Goal: Participate in discussion: Engage in conversation with other users on a specific topic

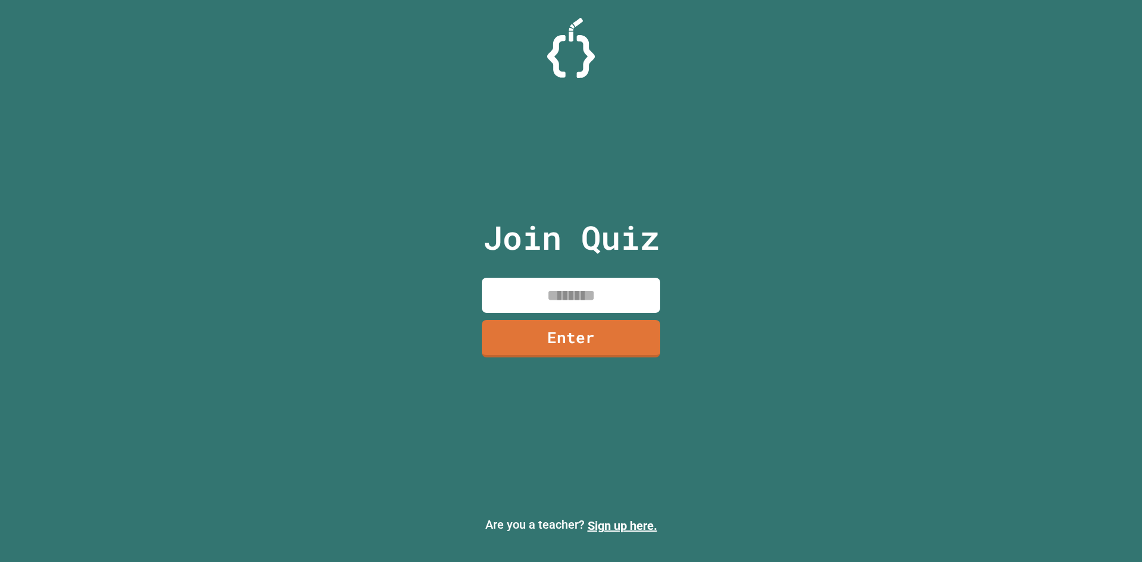
click at [593, 307] on input at bounding box center [571, 295] width 178 height 35
type input "********"
click at [560, 337] on link "Enter" at bounding box center [571, 336] width 161 height 39
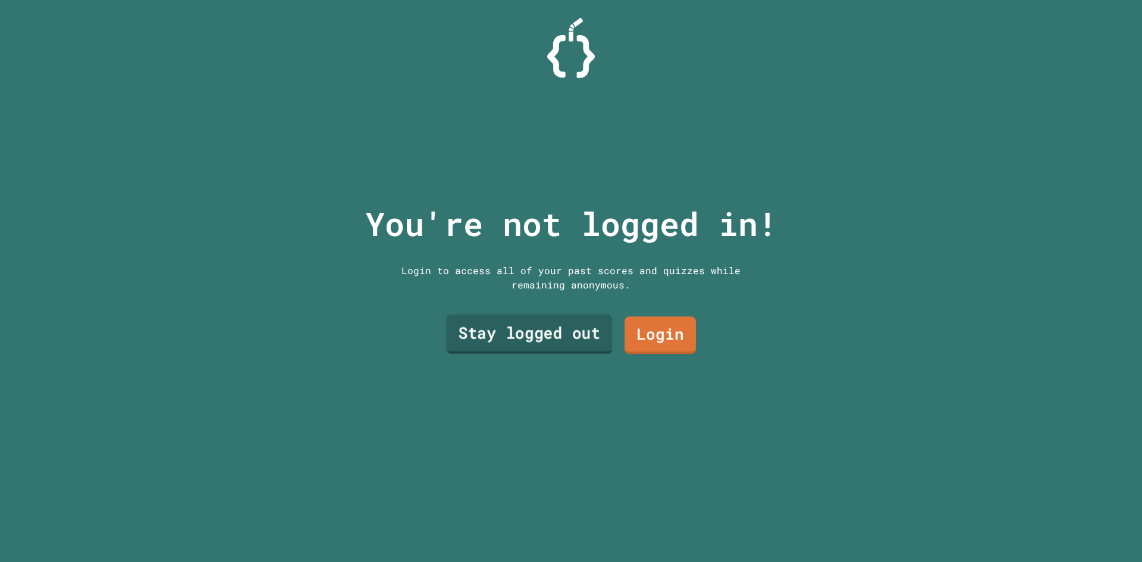
click at [584, 322] on link "Stay logged out" at bounding box center [530, 334] width 166 height 39
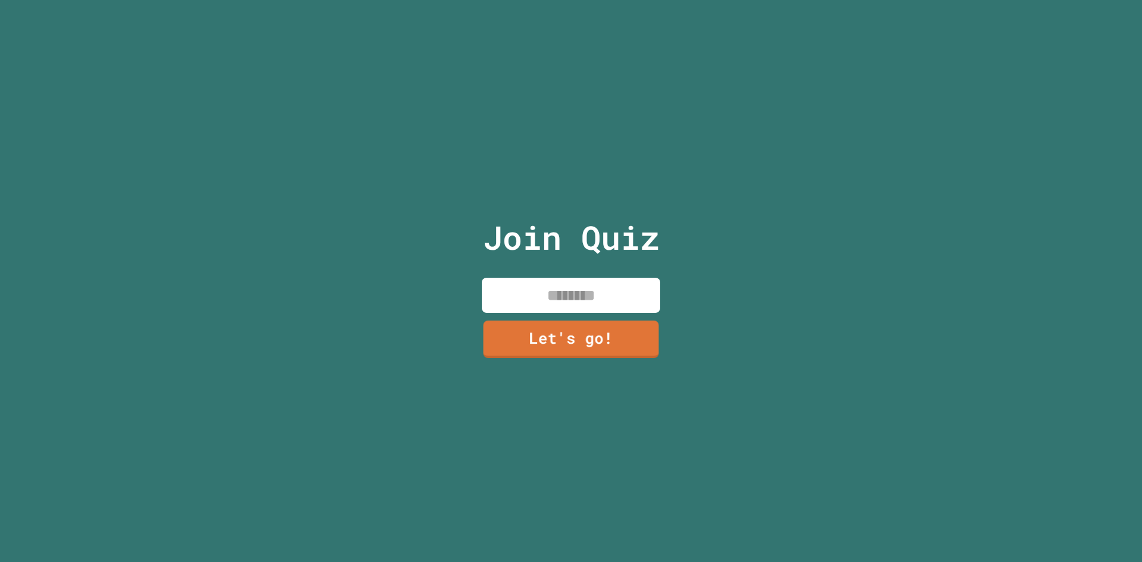
click at [573, 300] on input at bounding box center [571, 295] width 178 height 35
type input "*********"
click at [628, 318] on link "Let's go!" at bounding box center [571, 337] width 180 height 39
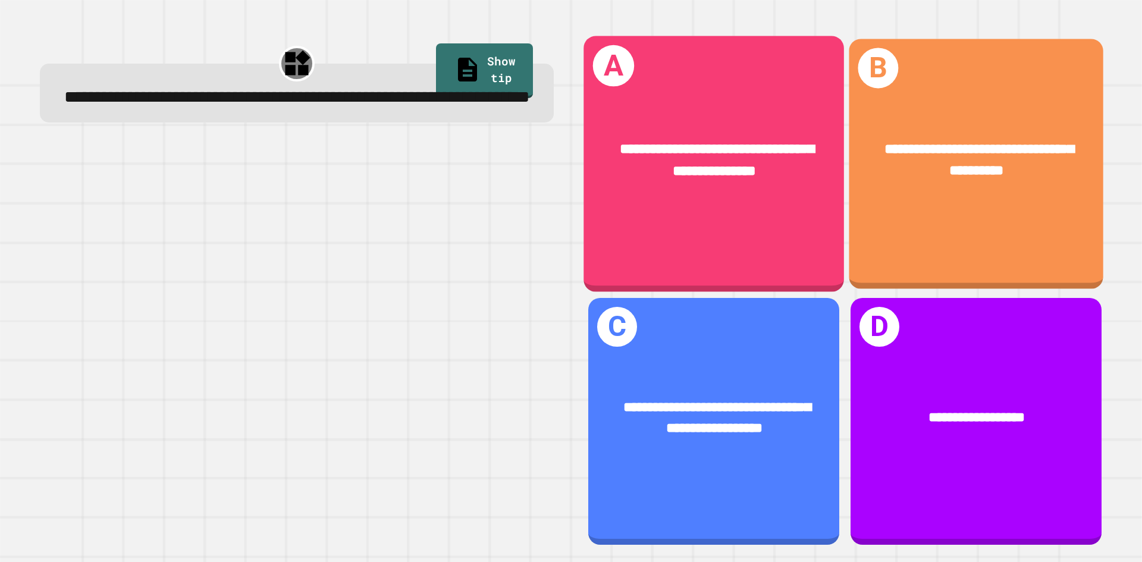
click at [752, 153] on span "**********" at bounding box center [717, 160] width 194 height 36
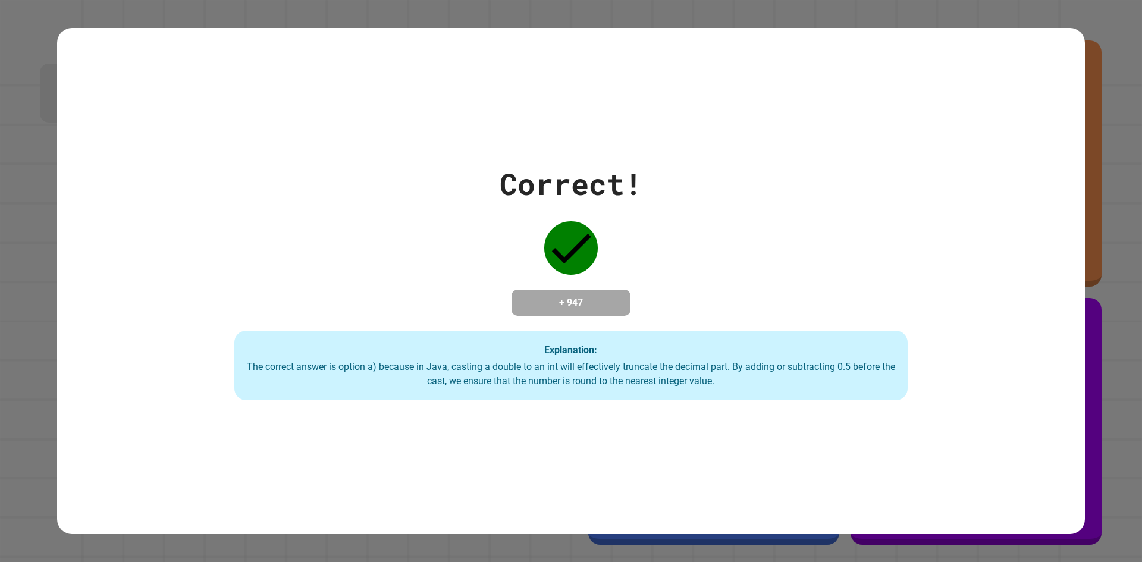
click at [704, 275] on div "Correct! + 947 Explanation: The correct answer is option a) because in Java, ca…" at bounding box center [570, 281] width 961 height 239
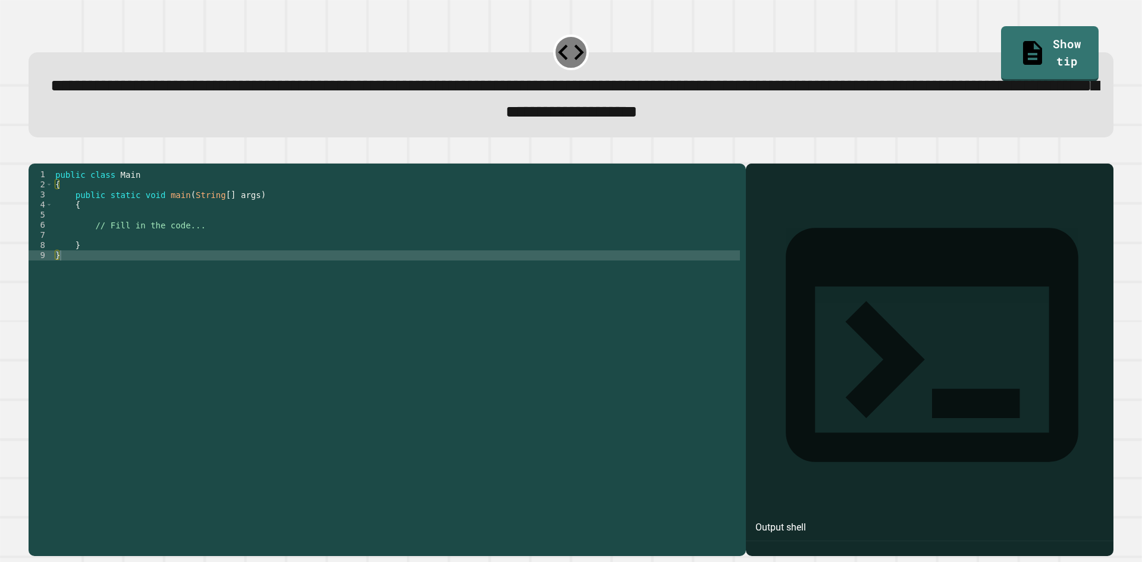
click at [150, 257] on div "public class Main { public static void main ( String [ ] args ) { // Fill in th…" at bounding box center [396, 346] width 687 height 354
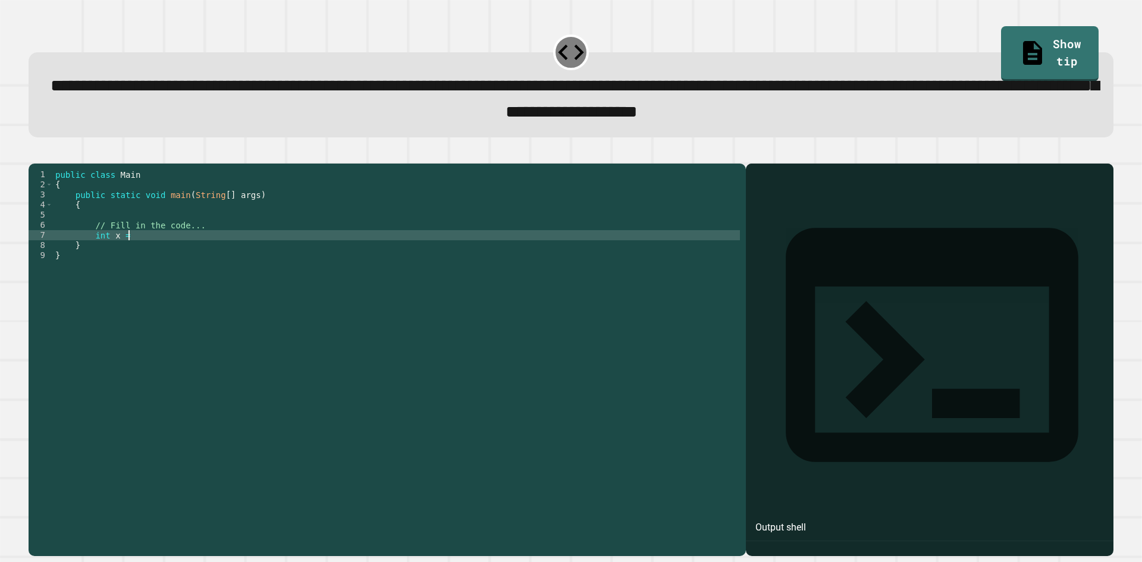
scroll to position [0, 4]
type textarea "**********"
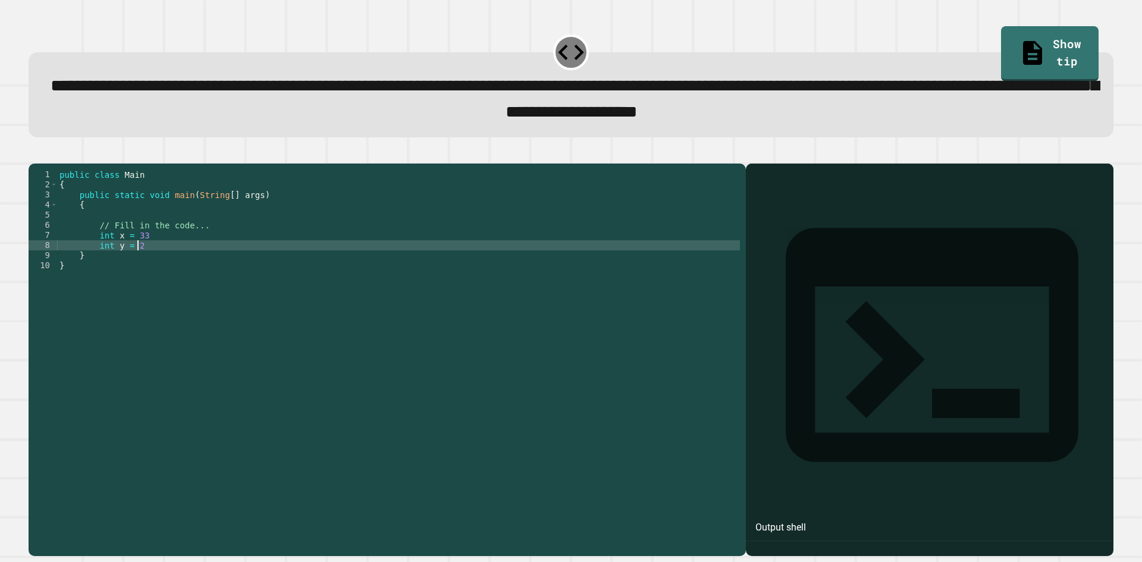
type textarea "**********"
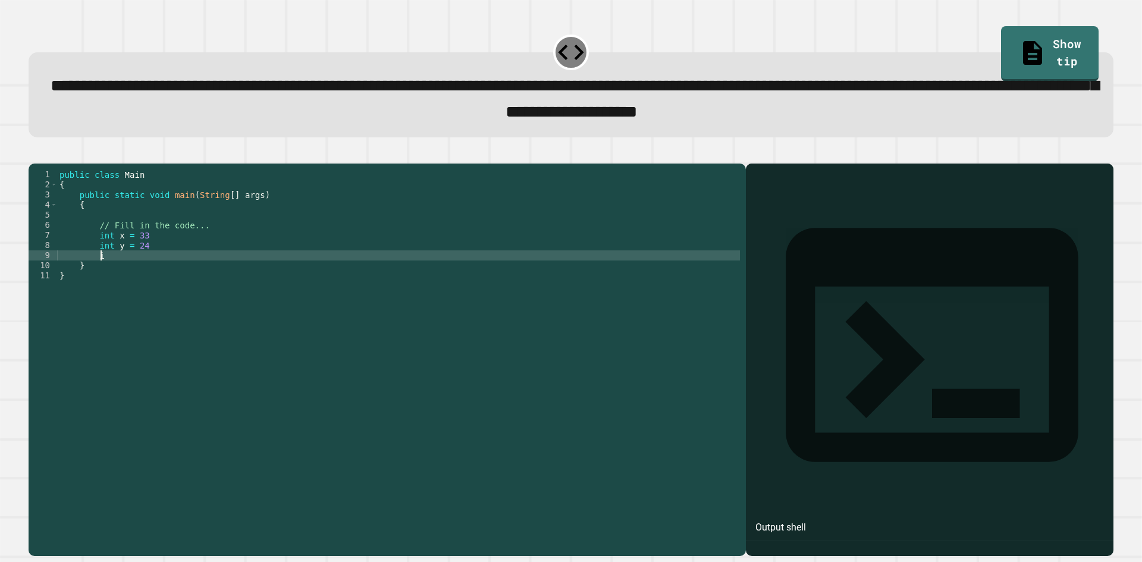
scroll to position [0, 3]
click at [120, 259] on div "public class Main { public static void main ( String [ ] args ) { // Fill in th…" at bounding box center [398, 346] width 683 height 354
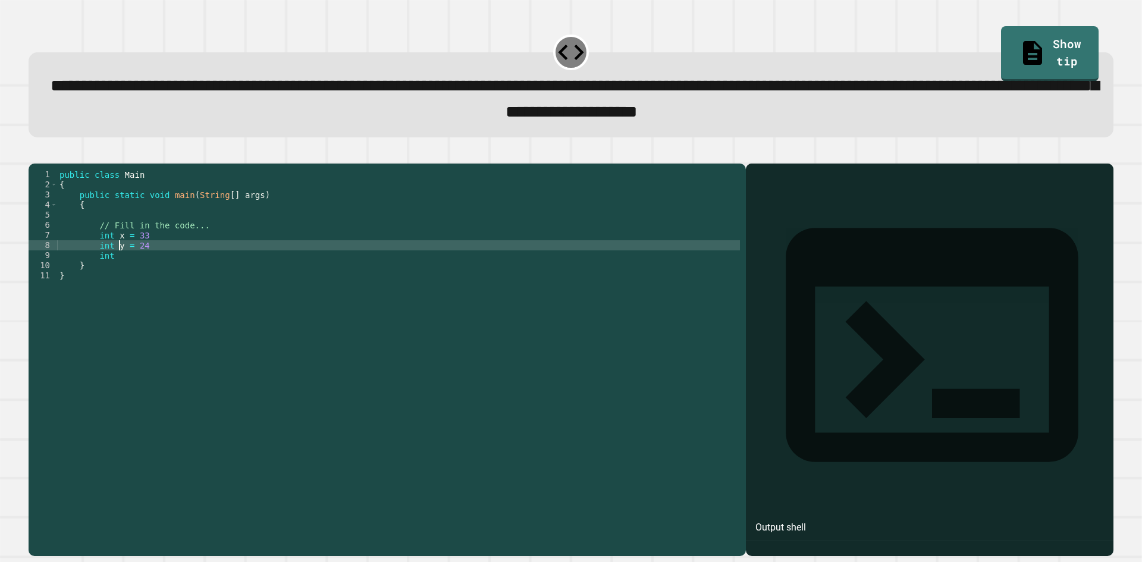
click at [120, 258] on div "public class Main { public static void main ( String [ ] args ) { // Fill in th…" at bounding box center [398, 346] width 683 height 354
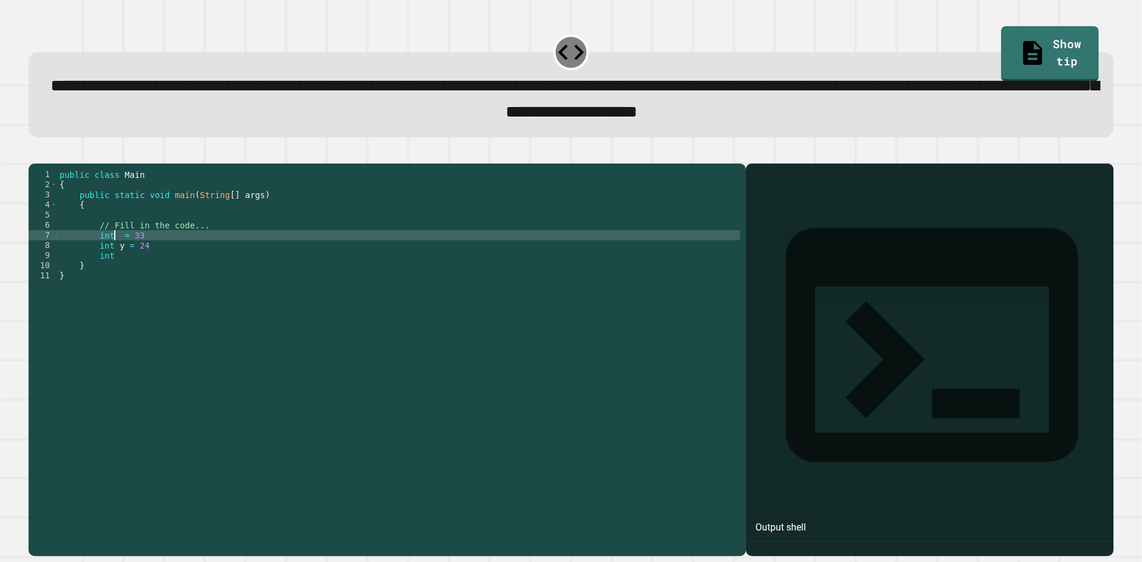
scroll to position [0, 4]
click at [121, 266] on div "public class Main { public static void main ( String [ ] args ) { // Fill in th…" at bounding box center [398, 346] width 683 height 354
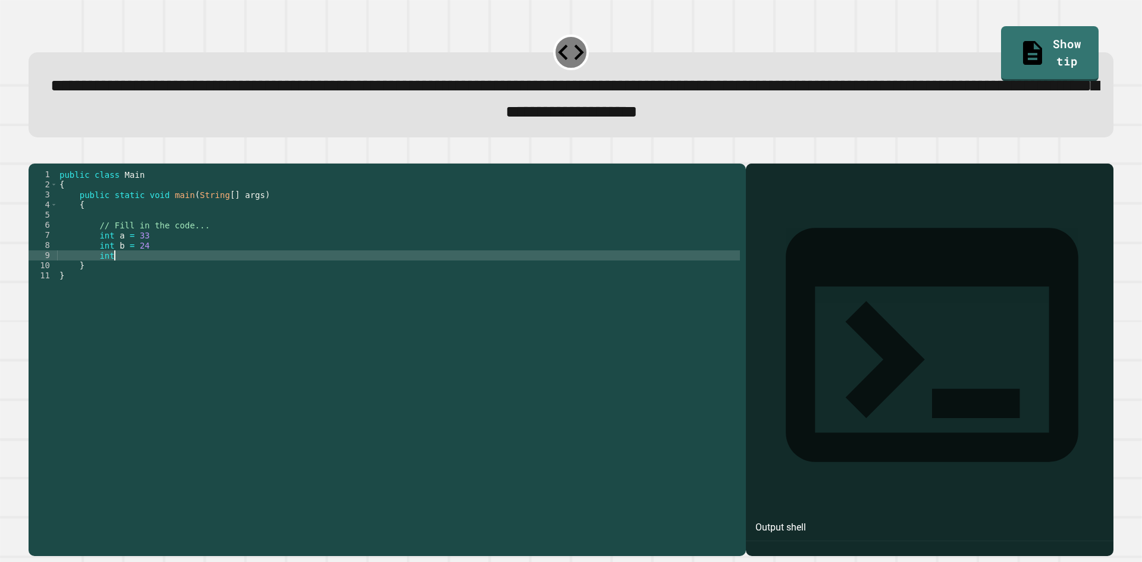
click at [158, 275] on div "public class Main { public static void main ( String [ ] args ) { // Fill in th…" at bounding box center [398, 346] width 683 height 354
type textarea "**********"
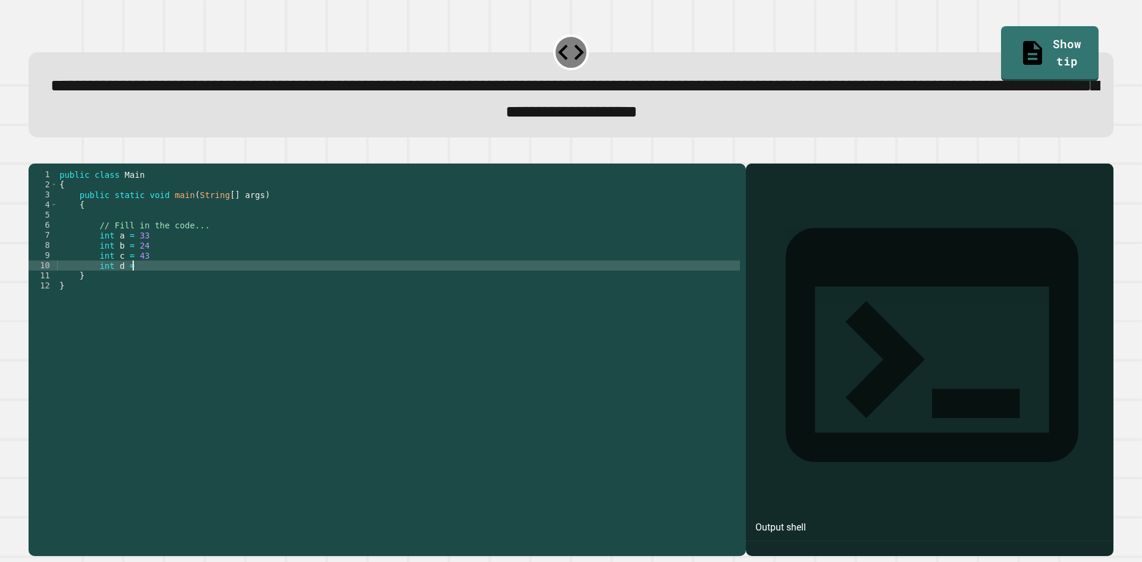
type textarea "**********"
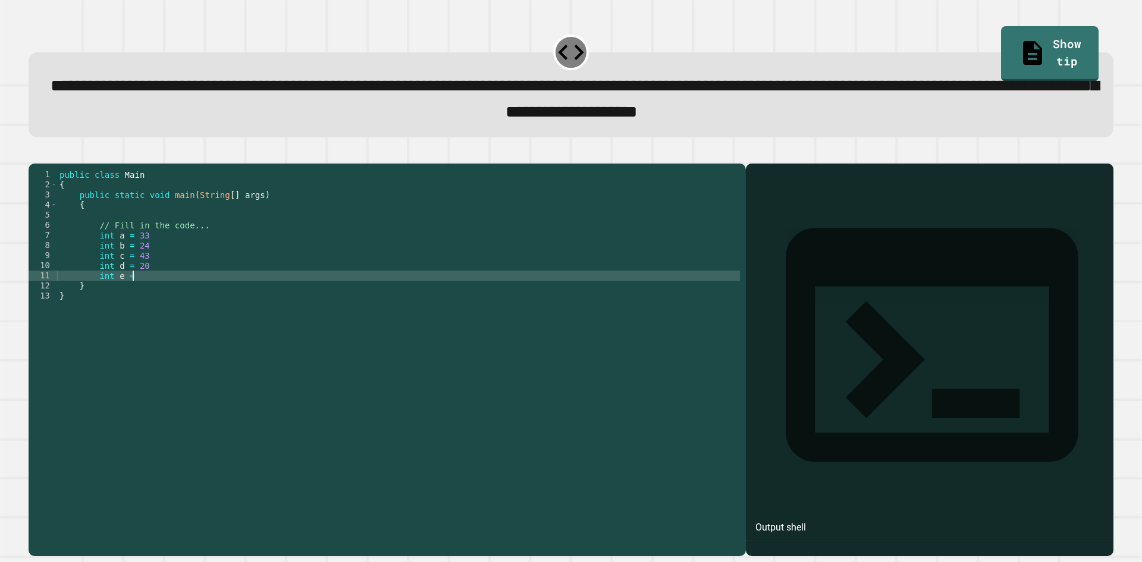
type textarea "**********"
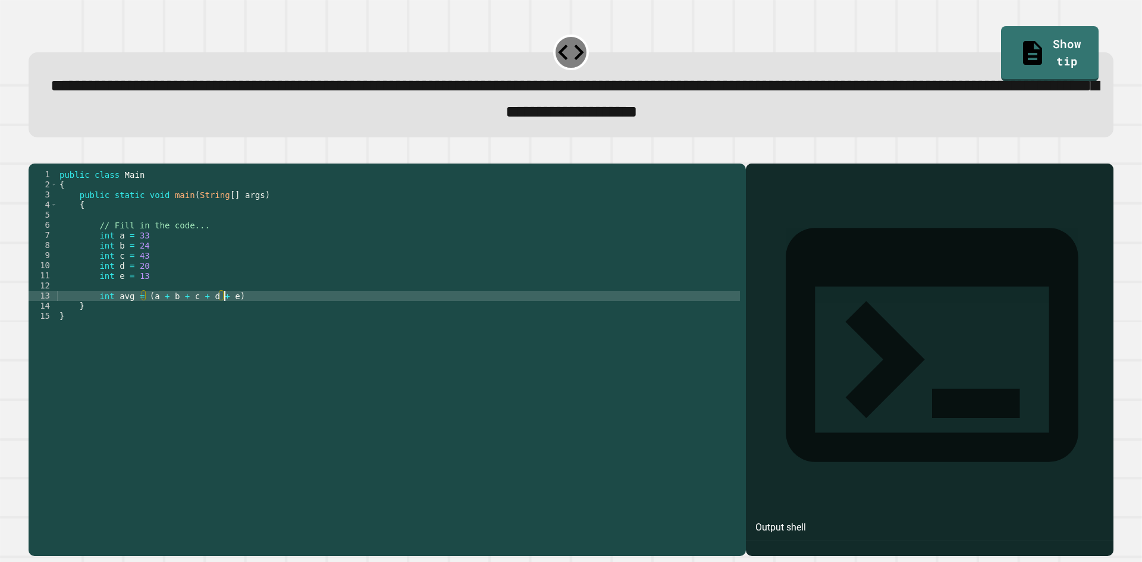
scroll to position [0, 11]
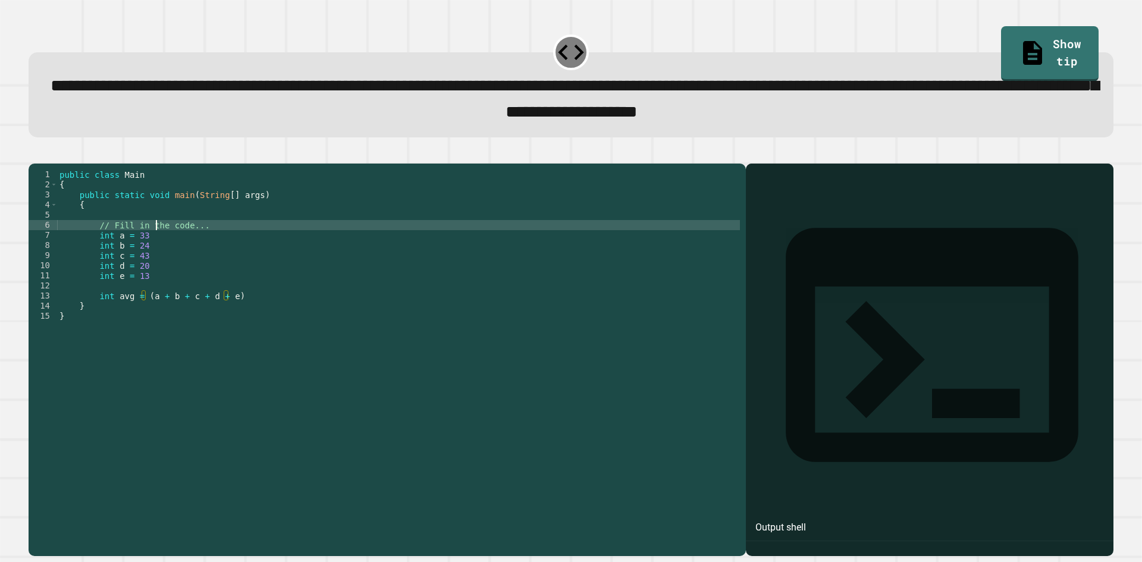
click at [157, 249] on div "public class Main { public static void main ( String [ ] args ) { // Fill in th…" at bounding box center [398, 346] width 683 height 354
click at [163, 256] on div "public class Main { public static void main ( String [ ] args ) { // Fill in th…" at bounding box center [398, 346] width 683 height 354
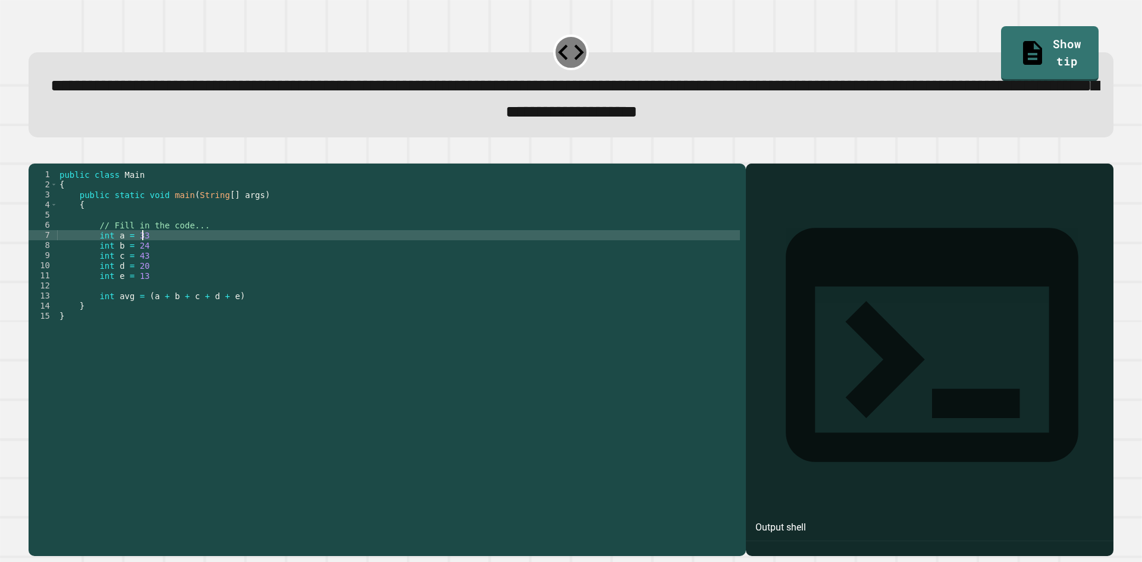
scroll to position [0, 5]
click at [162, 263] on div "public class Main { public static void main ( String [ ] args ) { // Fill in th…" at bounding box center [398, 346] width 683 height 354
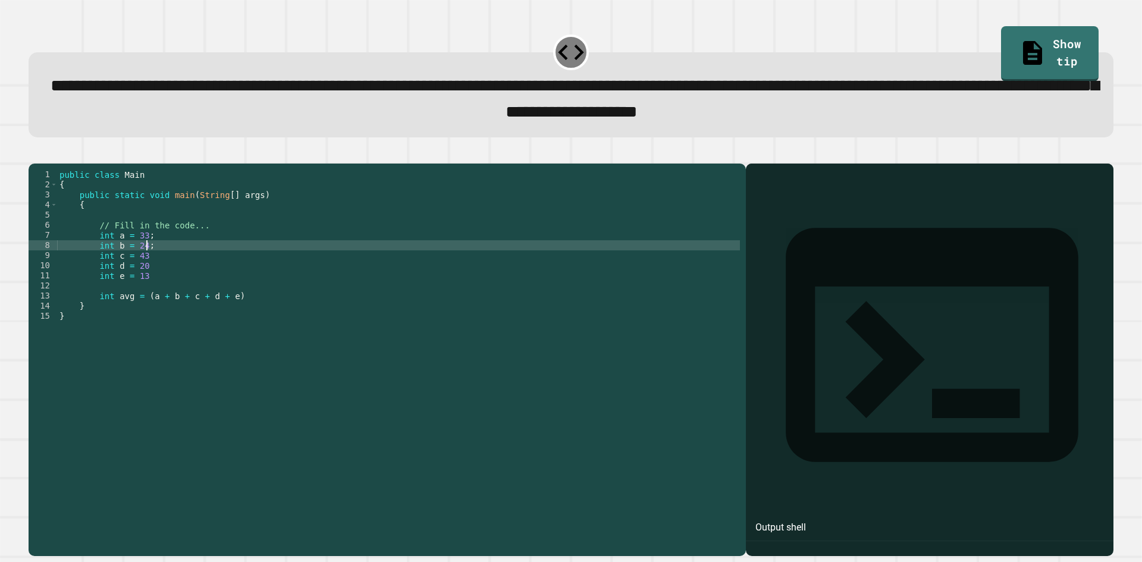
click at [166, 273] on div "public class Main { public static void main ( String [ ] args ) { // Fill in th…" at bounding box center [398, 346] width 683 height 354
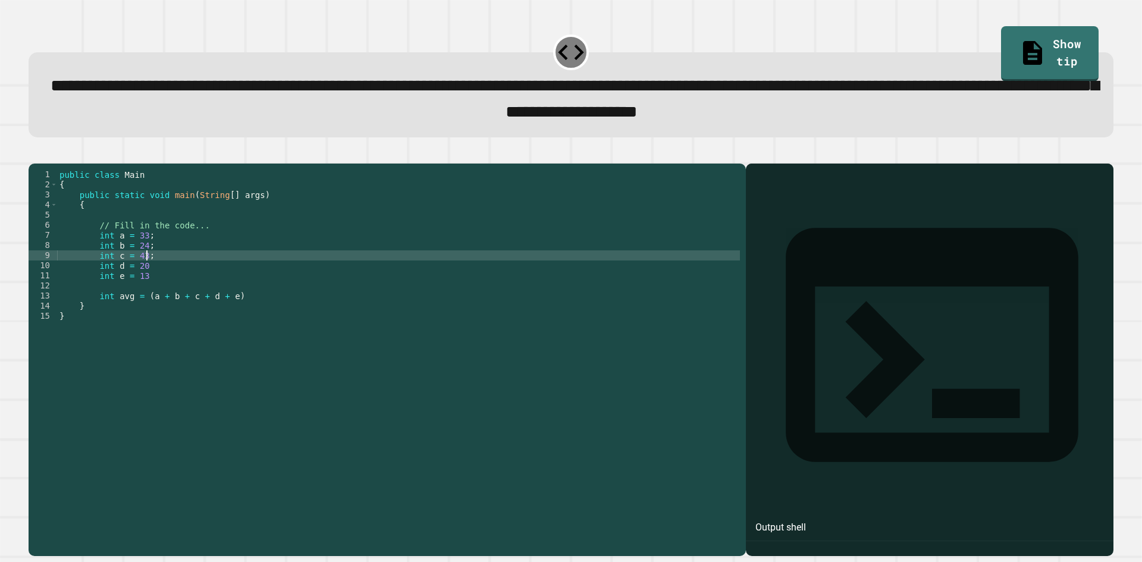
click at [168, 283] on div "public class Main { public static void main ( String [ ] args ) { // Fill in th…" at bounding box center [398, 346] width 683 height 354
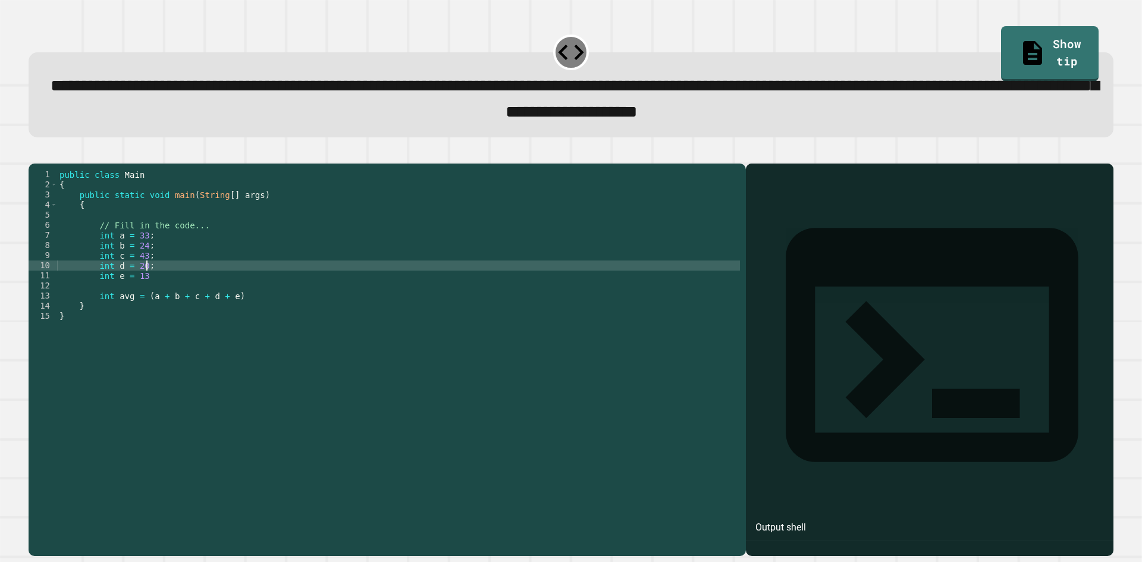
click at [171, 294] on div "public class Main { public static void main ( String [ ] args ) { // Fill in th…" at bounding box center [398, 346] width 683 height 354
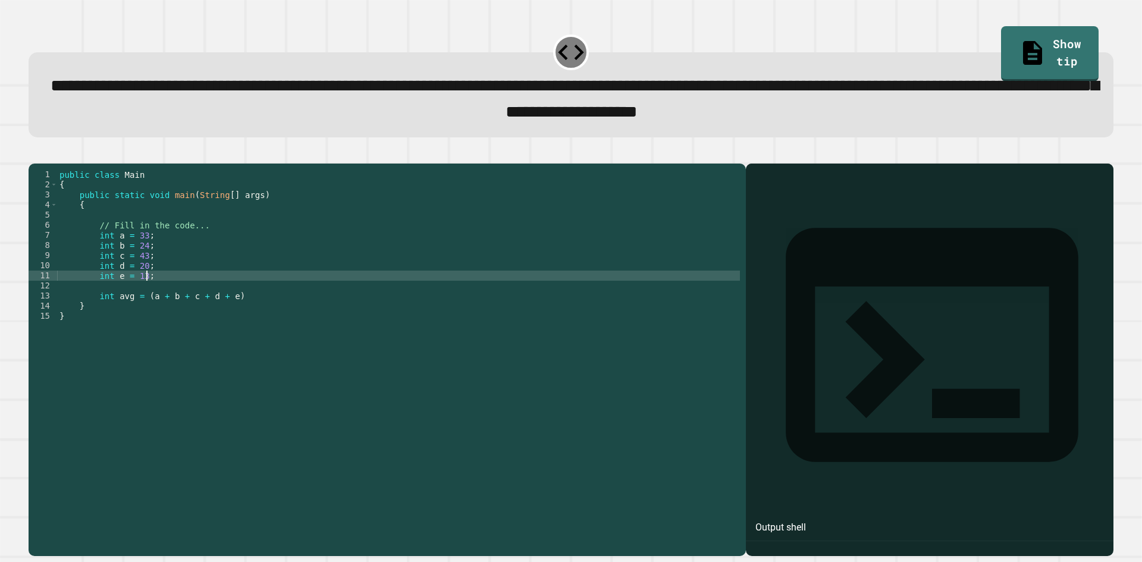
click at [247, 315] on div "public class Main { public static void main ( String [ ] args ) { // Fill in th…" at bounding box center [398, 346] width 683 height 354
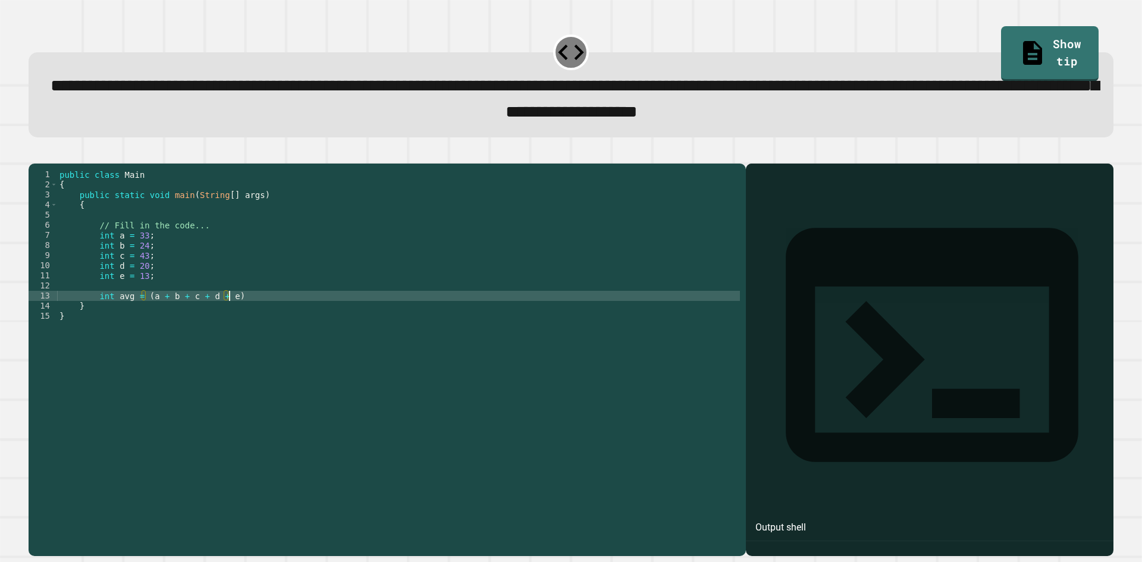
scroll to position [0, 11]
click at [231, 311] on div "public class Main { public static void main ( String [ ] args ) { // Fill in th…" at bounding box center [398, 346] width 683 height 354
type textarea "**********"
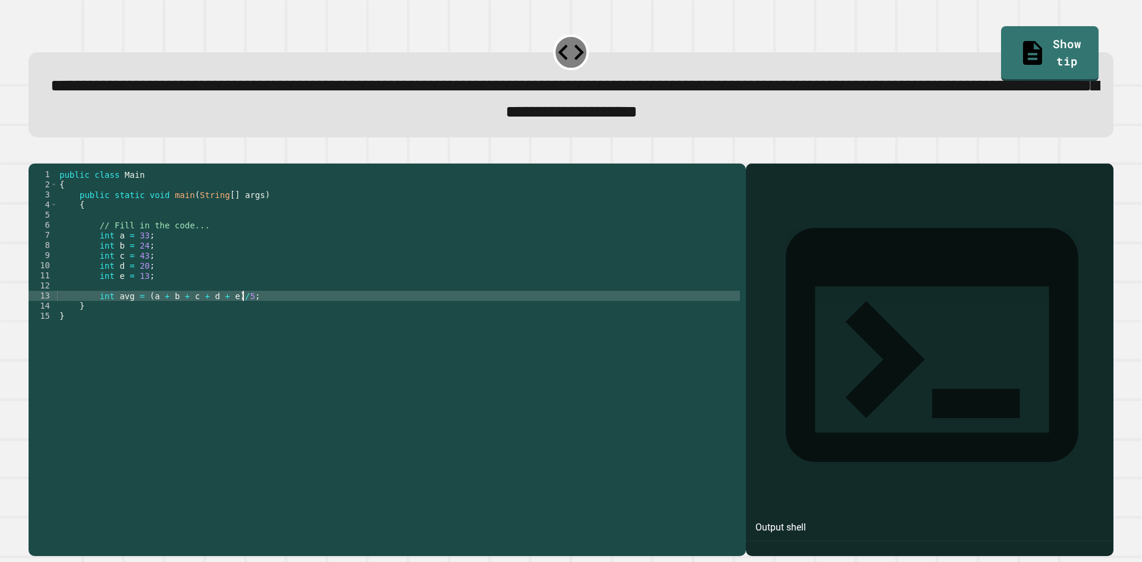
click at [356, 312] on div "public class Main { public static void main ( String [ ] args ) { // Fill in th…" at bounding box center [398, 346] width 683 height 354
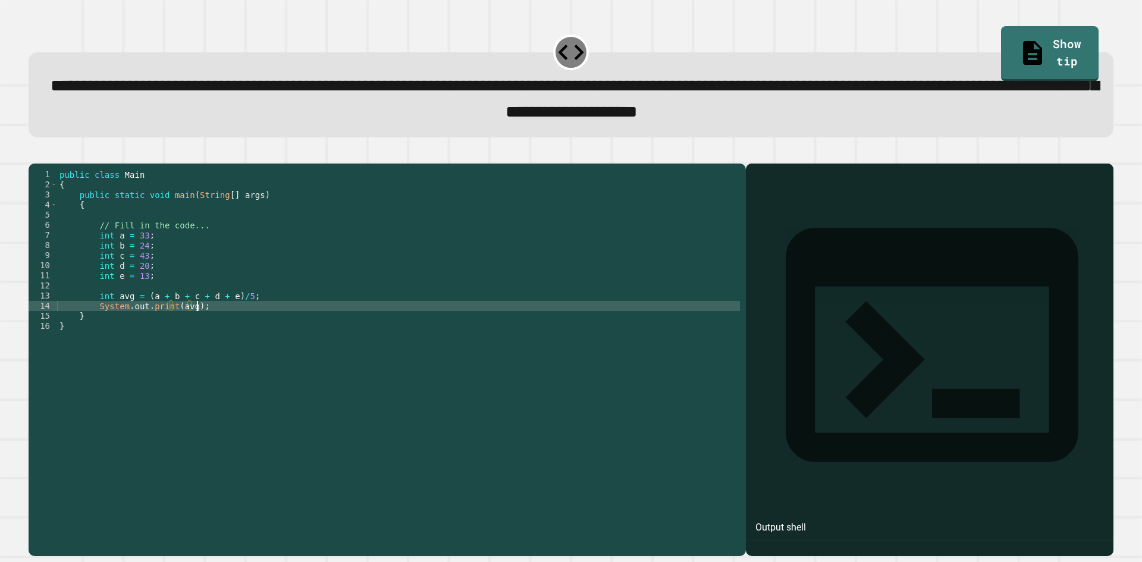
scroll to position [0, 9]
click at [285, 311] on div "public class Main { public static void main ( String [ ] args ) { // Fill in th…" at bounding box center [398, 346] width 683 height 354
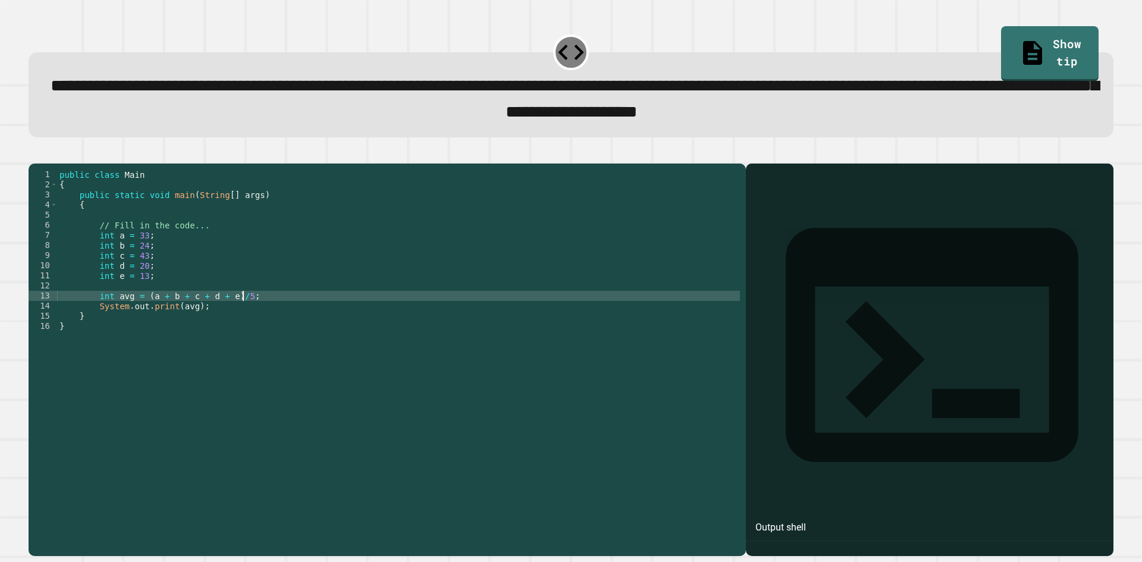
type textarea "**********"
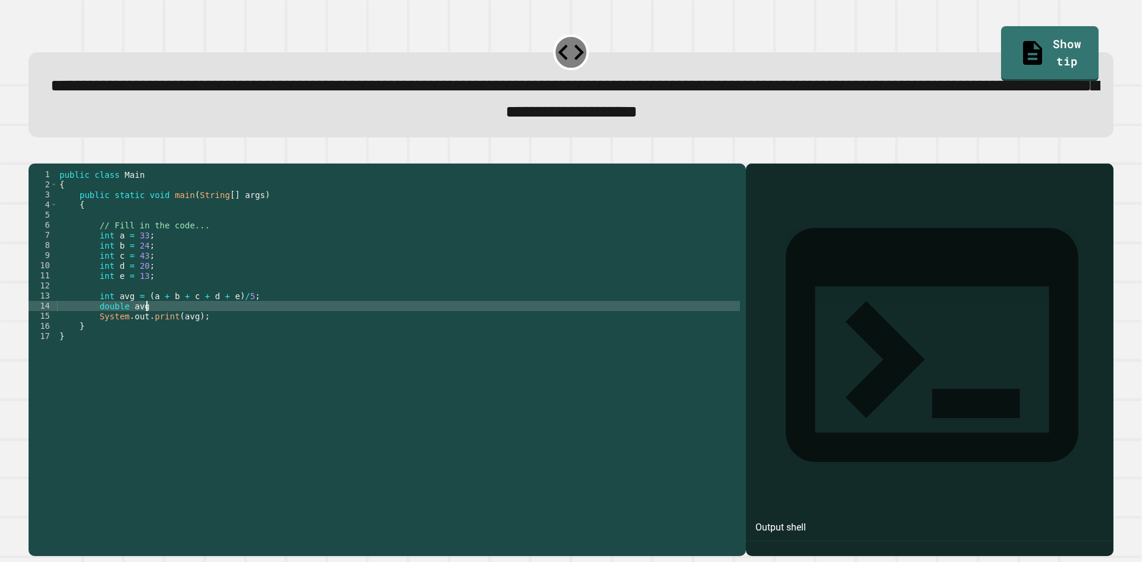
scroll to position [0, 6]
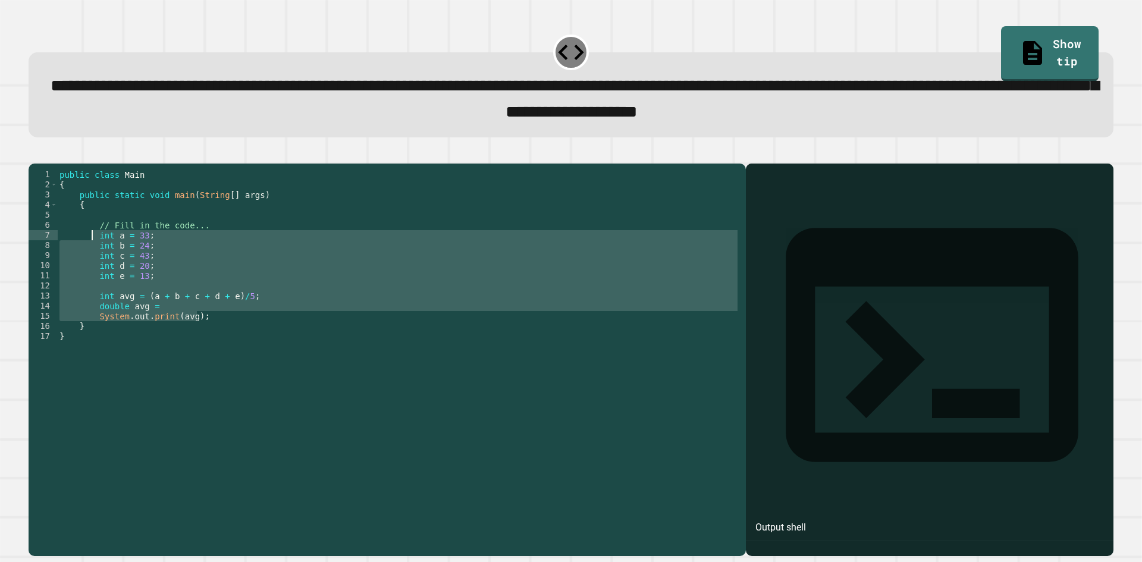
drag, startPoint x: 232, startPoint y: 338, endPoint x: 92, endPoint y: 258, distance: 161.7
click at [92, 258] on div "public class Main { public static void main ( String [ ] args ) { // Fill in th…" at bounding box center [398, 346] width 683 height 354
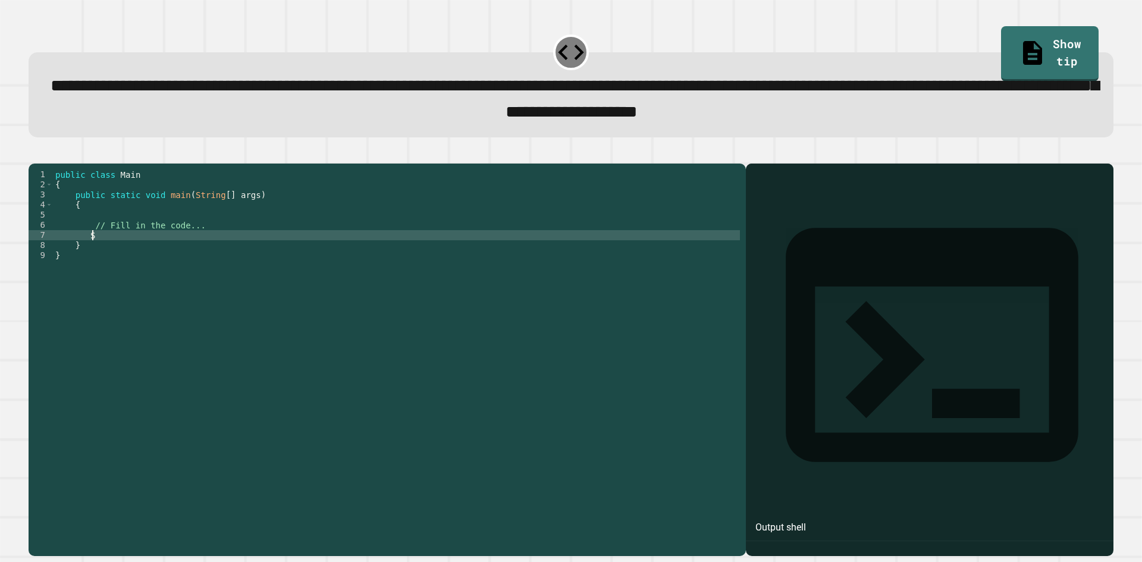
type textarea "*"
click at [302, 251] on div "public class Main { public static void main ( String [ ] args ) { // Fill in th…" at bounding box center [396, 346] width 687 height 354
click at [274, 253] on div "public class Main { public static void main ( String [ ] args ) { // Fill in th…" at bounding box center [396, 346] width 687 height 354
type textarea "**********"
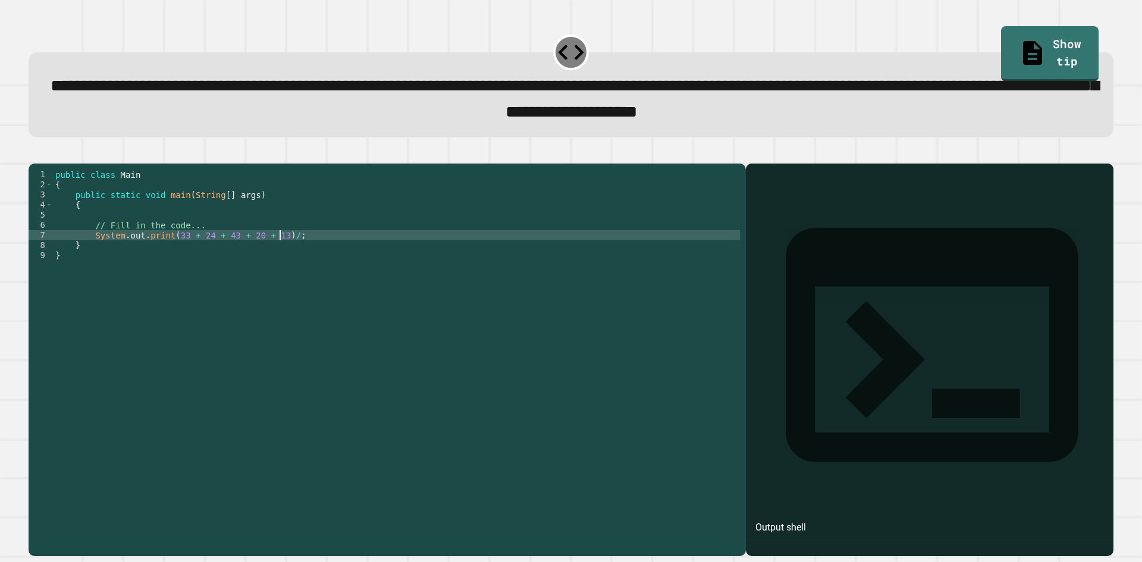
scroll to position [0, 16]
click at [364, 257] on div "public class Main { public static void main ( String [ ] args ) { // Fill in th…" at bounding box center [396, 346] width 687 height 354
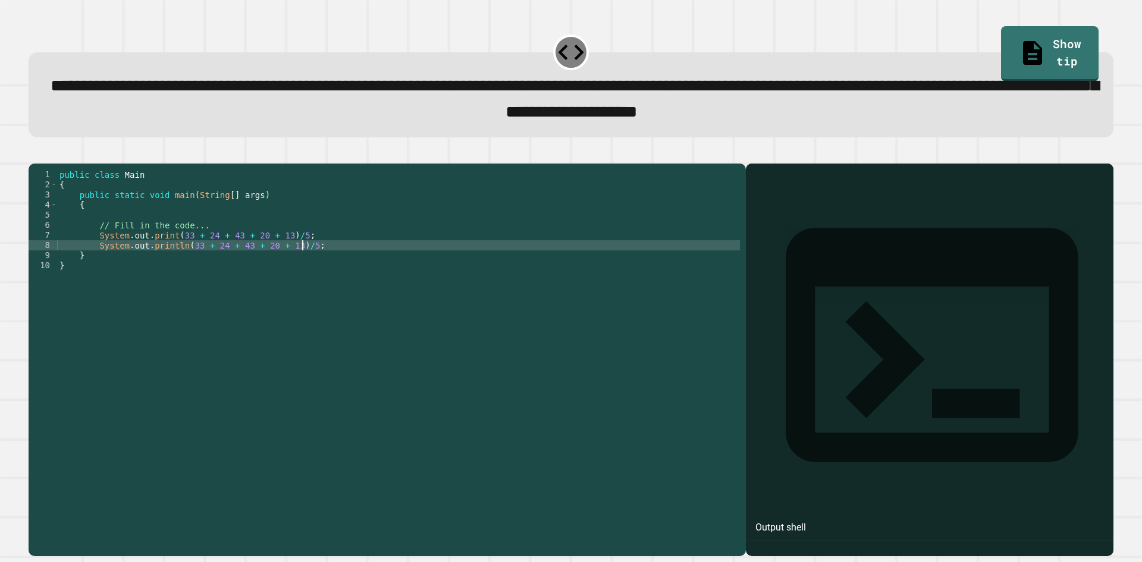
scroll to position [0, 17]
click at [180, 265] on div "public class Main { public static void main ( String [ ] args ) { // Fill in th…" at bounding box center [398, 346] width 683 height 354
click at [345, 266] on div "public class Main { public static void main ( String [ ] args ) { // Fill in th…" at bounding box center [398, 346] width 683 height 354
click at [34, 153] on icon "button" at bounding box center [34, 153] width 0 height 0
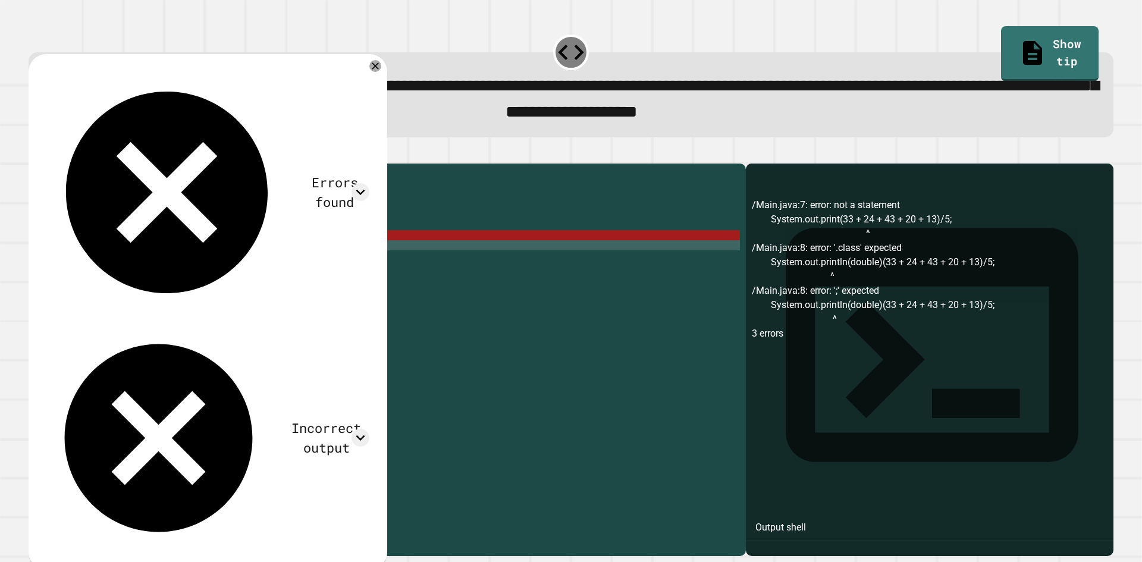
click at [178, 263] on div "public class Main { public static void main ( String [ ] args ) { // Fill in th…" at bounding box center [398, 346] width 683 height 354
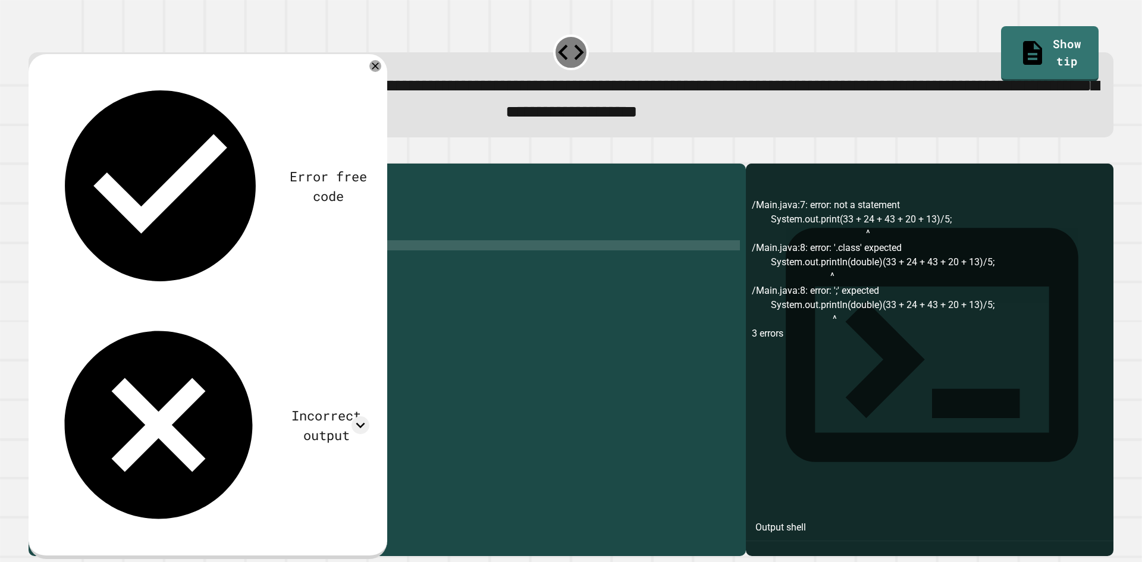
scroll to position [0, 8]
click at [34, 153] on icon "button" at bounding box center [34, 153] width 0 height 0
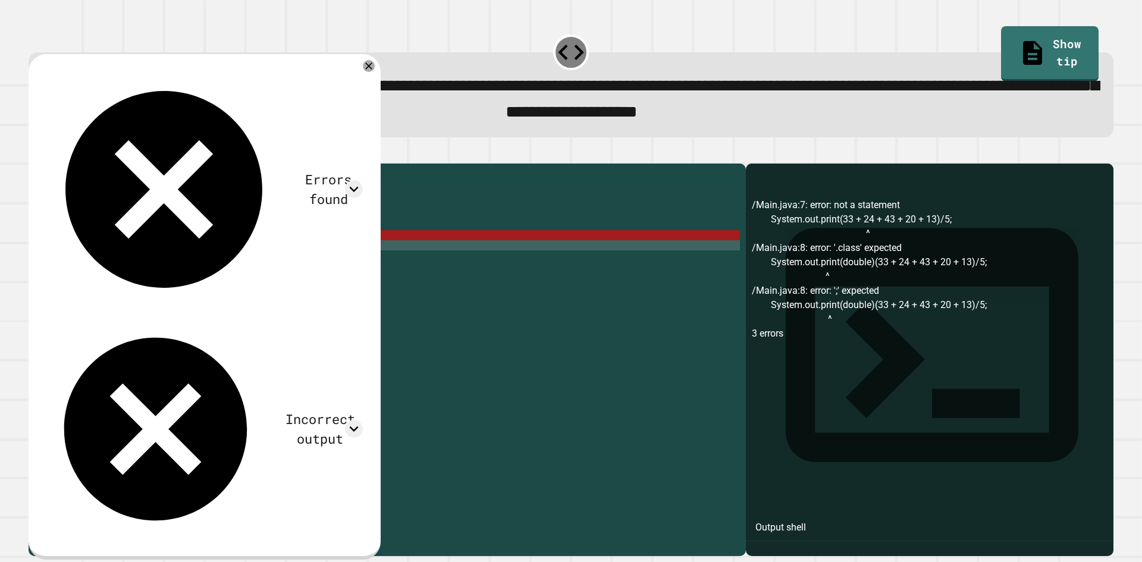
click at [170, 252] on div "public class Main { public static void main ( String [ ] args ) { // Fill in th…" at bounding box center [398, 346] width 683 height 354
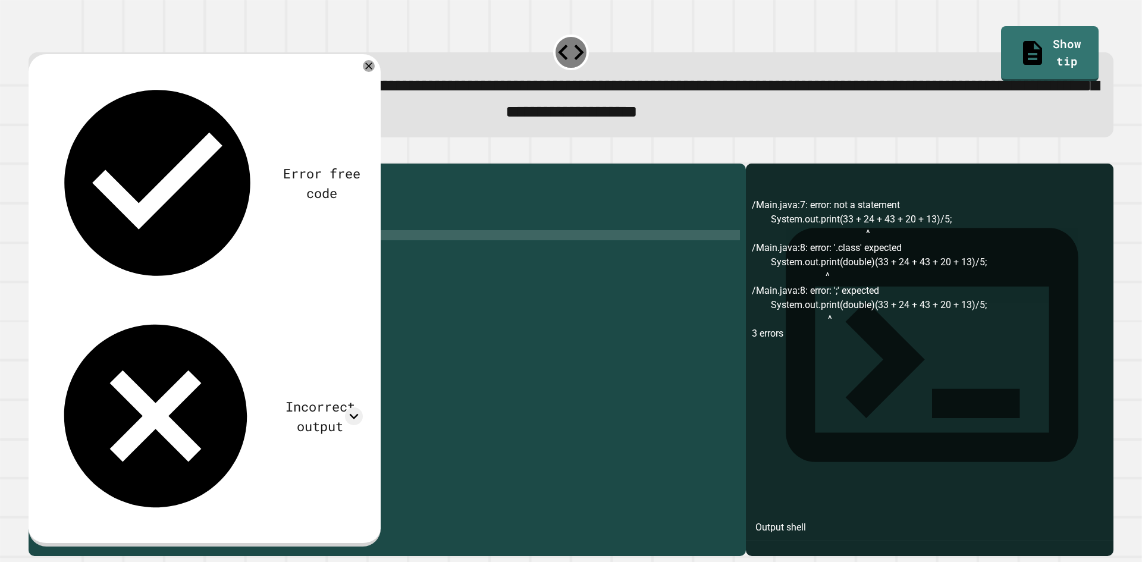
scroll to position [0, 9]
click at [34, 153] on icon "button" at bounding box center [34, 153] width 0 height 0
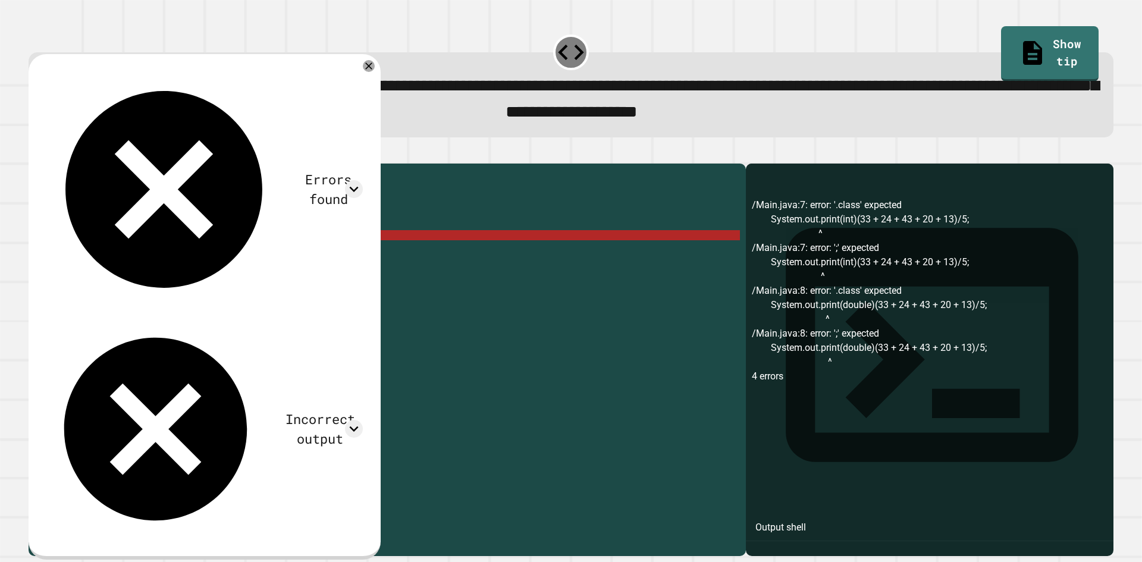
click at [192, 250] on div "public class Main { public static void main ( String [ ] args ) { // Fill in th…" at bounding box center [398, 346] width 683 height 354
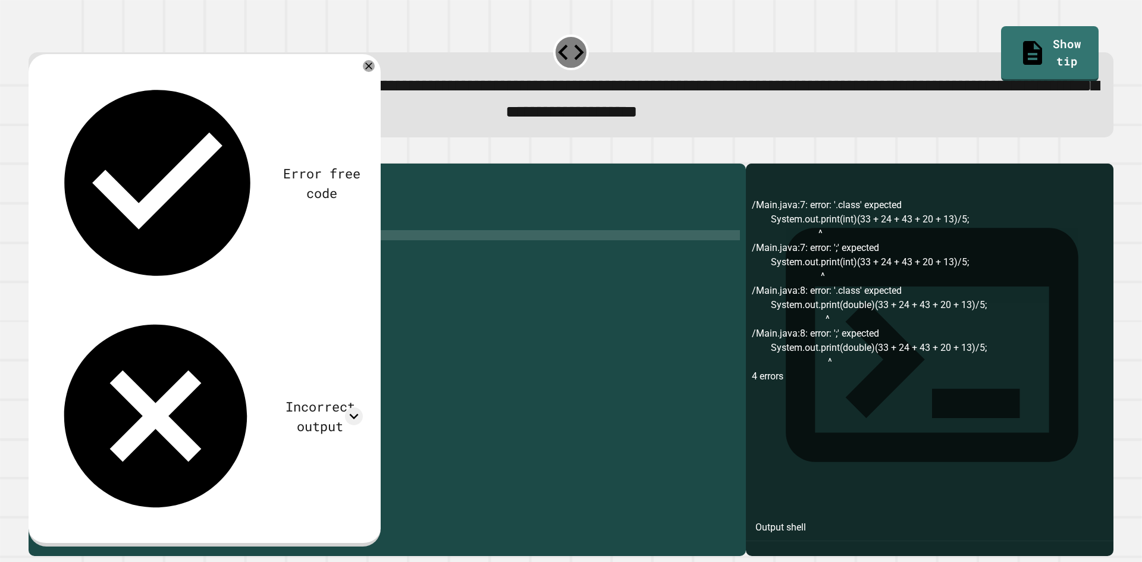
click at [321, 257] on div "public class Main { public static void main ( String [ ] args ) { // Fill in th…" at bounding box center [398, 346] width 683 height 354
click at [488, 257] on div "public class Main { public static void main ( String [ ] args ) { // Fill in th…" at bounding box center [398, 346] width 683 height 354
click at [502, 260] on div "public class Main { public static void main ( String [ ] args ) { // Fill in th…" at bounding box center [398, 346] width 683 height 354
click at [287, 256] on div "public class Main { public static void main ( String [ ] args ) { // Fill in th…" at bounding box center [398, 346] width 683 height 354
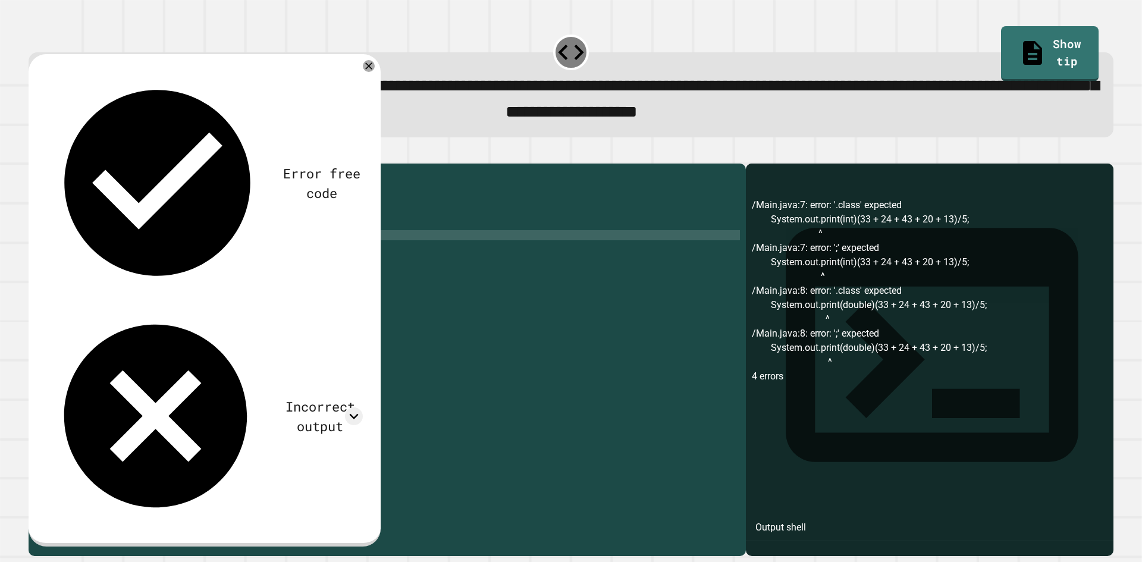
click at [170, 250] on div "public class Main { public static void main ( String [ ] args ) { // Fill in th…" at bounding box center [398, 346] width 683 height 354
click at [324, 266] on div "public class Main { public static void main ( String [ ] args ) { // Fill in th…" at bounding box center [398, 346] width 683 height 354
click at [204, 265] on div "public class Main { public static void main ( String [ ] args ) { // Fill in th…" at bounding box center [398, 346] width 683 height 354
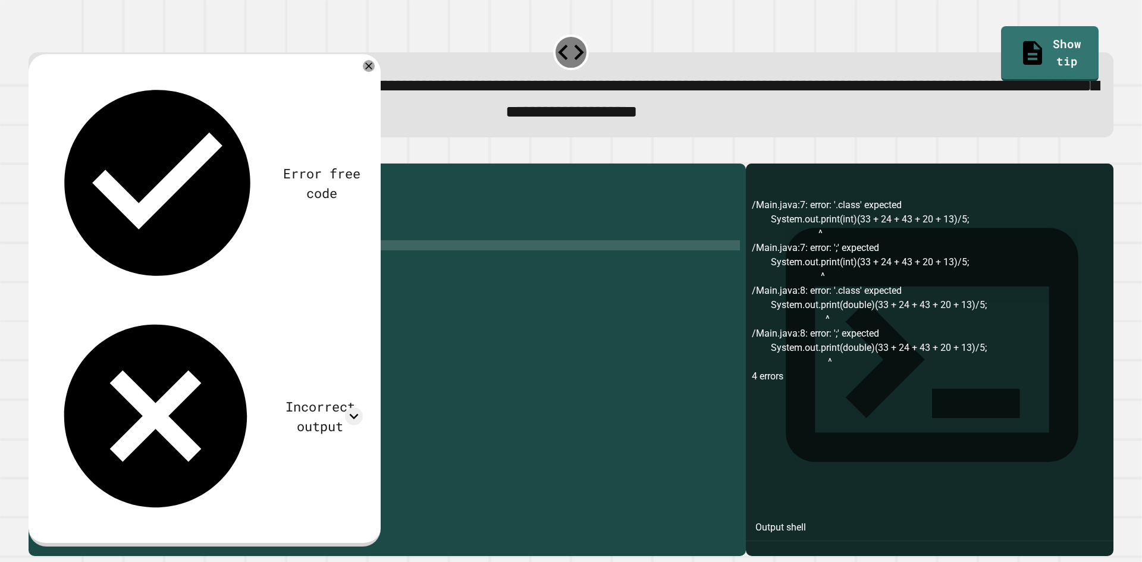
scroll to position [0, 11]
click at [34, 153] on icon "button" at bounding box center [34, 153] width 0 height 0
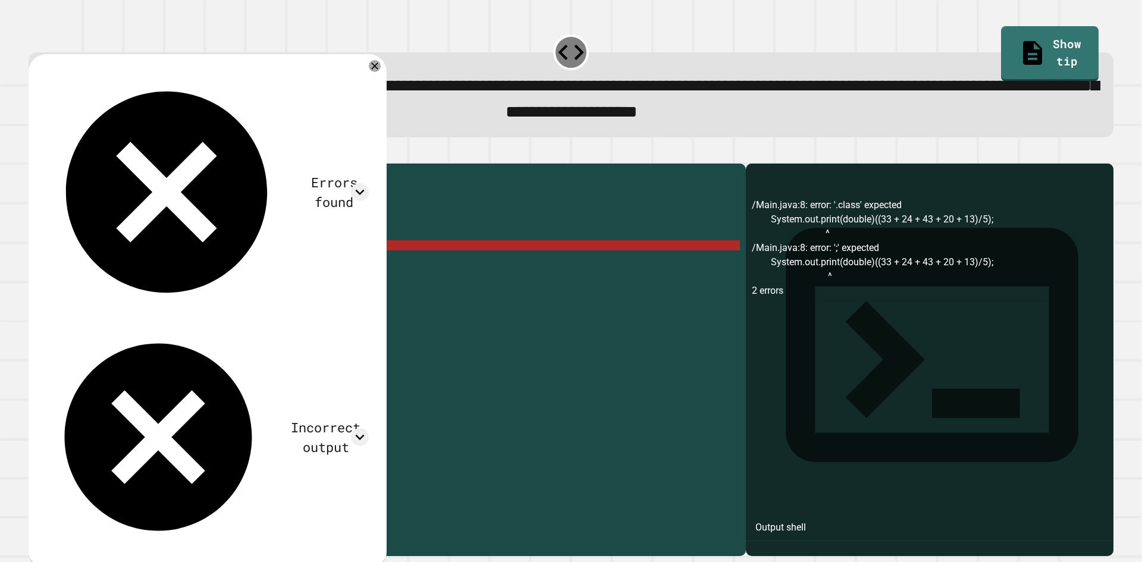
click at [334, 264] on div "public class Main { public static void main ( String [ ] args ) { // Fill in th…" at bounding box center [398, 346] width 683 height 354
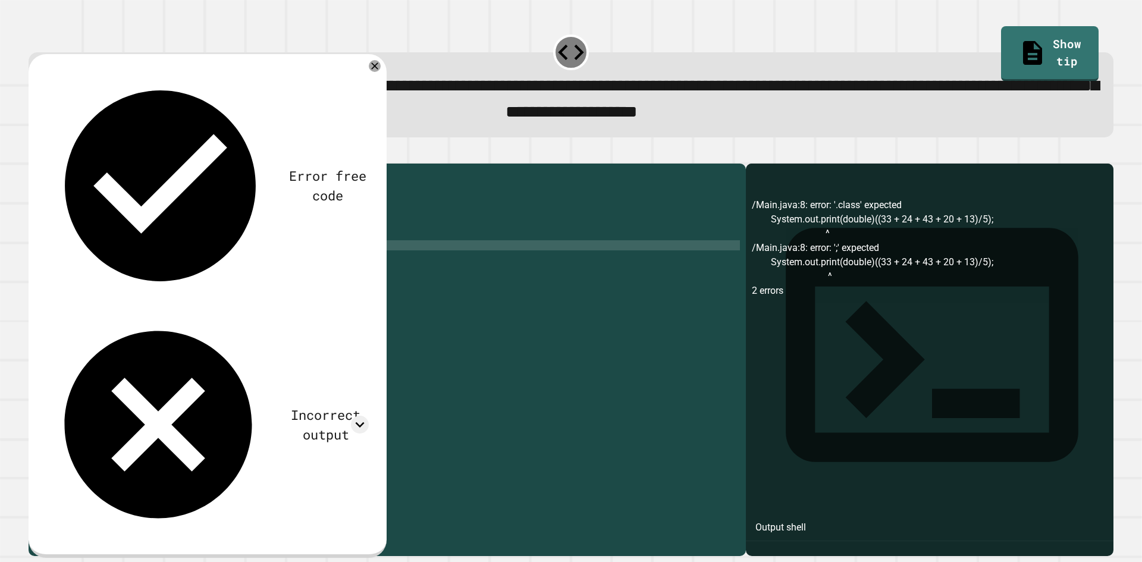
click at [210, 265] on div "public class Main { public static void main ( String [ ] args ) { // Fill in th…" at bounding box center [398, 346] width 683 height 354
click at [34, 153] on button "button" at bounding box center [34, 153] width 0 height 0
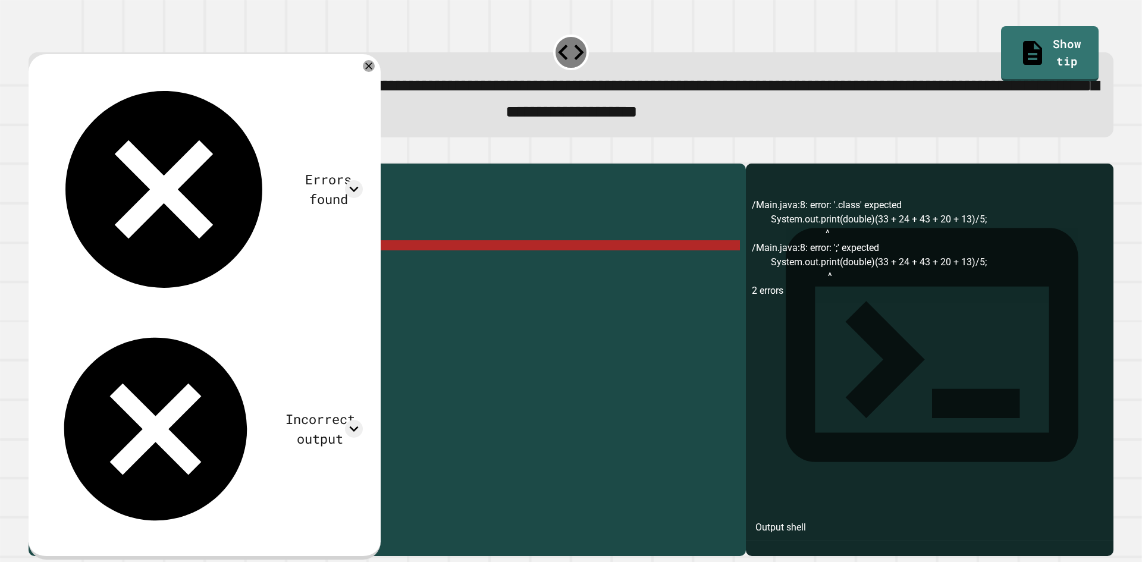
click at [172, 255] on div "public class Main { public static void main ( String [ ] args ) { // Fill in th…" at bounding box center [398, 346] width 683 height 354
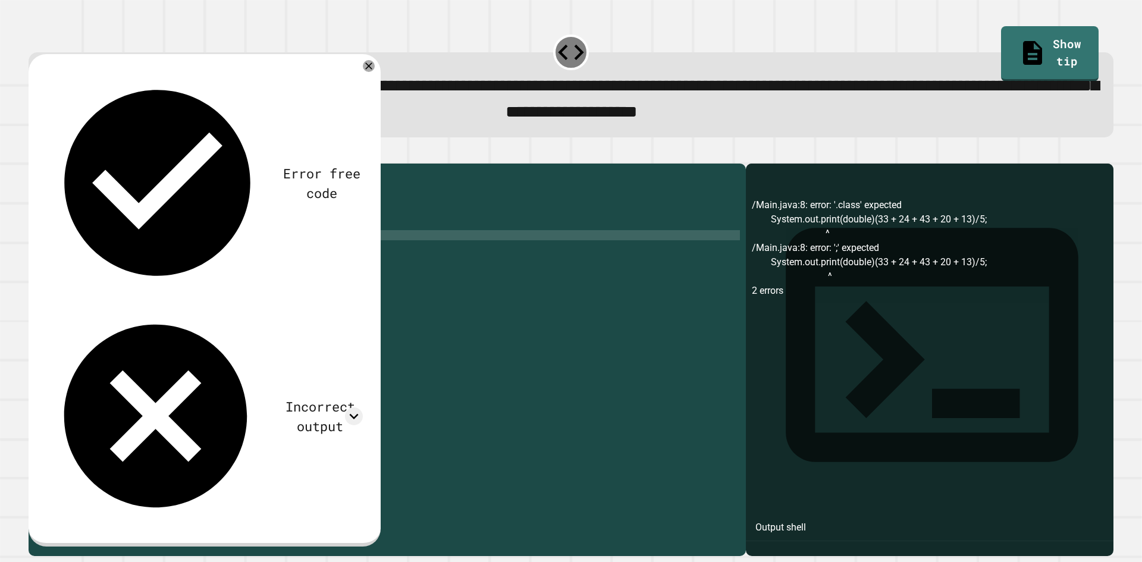
click at [293, 253] on div "public class Main { public static void main ( String [ ] args ) { // Fill in th…" at bounding box center [398, 346] width 683 height 354
type textarea "**********"
click at [34, 153] on button "button" at bounding box center [34, 153] width 0 height 0
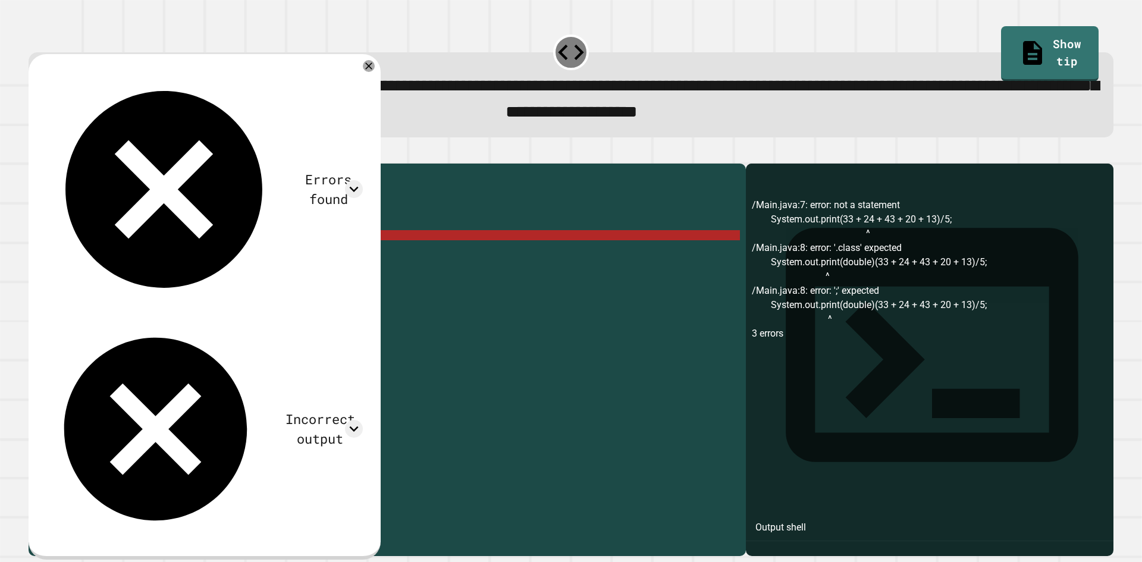
click at [34, 153] on icon "button" at bounding box center [34, 153] width 0 height 0
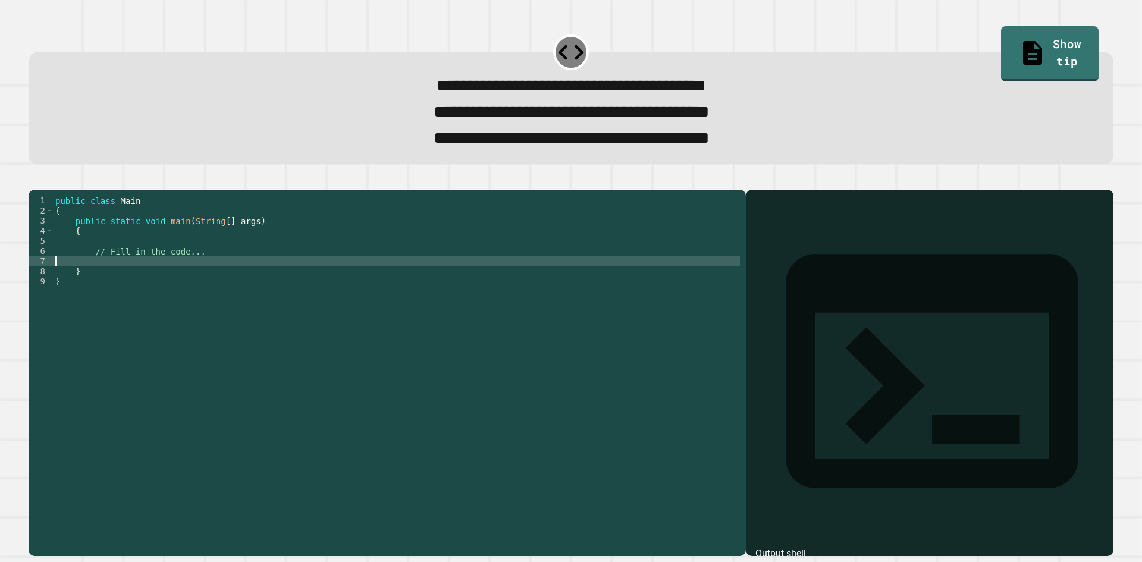
click at [136, 286] on div "public class Main { public static void main ( String [ ] args ) { // Fill in th…" at bounding box center [396, 357] width 687 height 323
type textarea "**********"
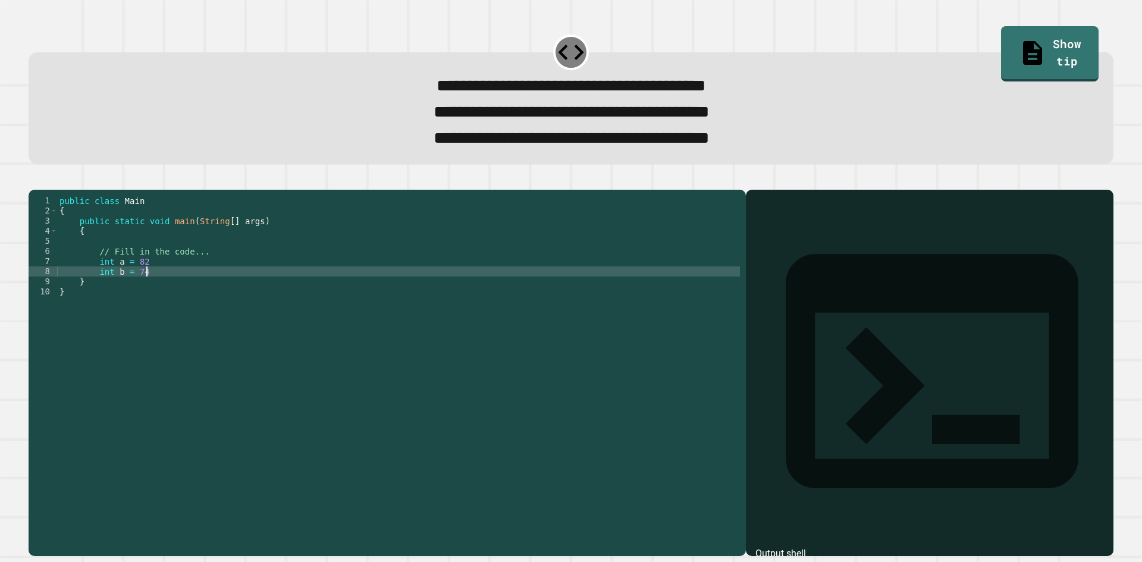
scroll to position [0, 5]
click at [148, 281] on div "public class Main { public static void main ( String [ ] args ) { // Fill in th…" at bounding box center [398, 357] width 683 height 323
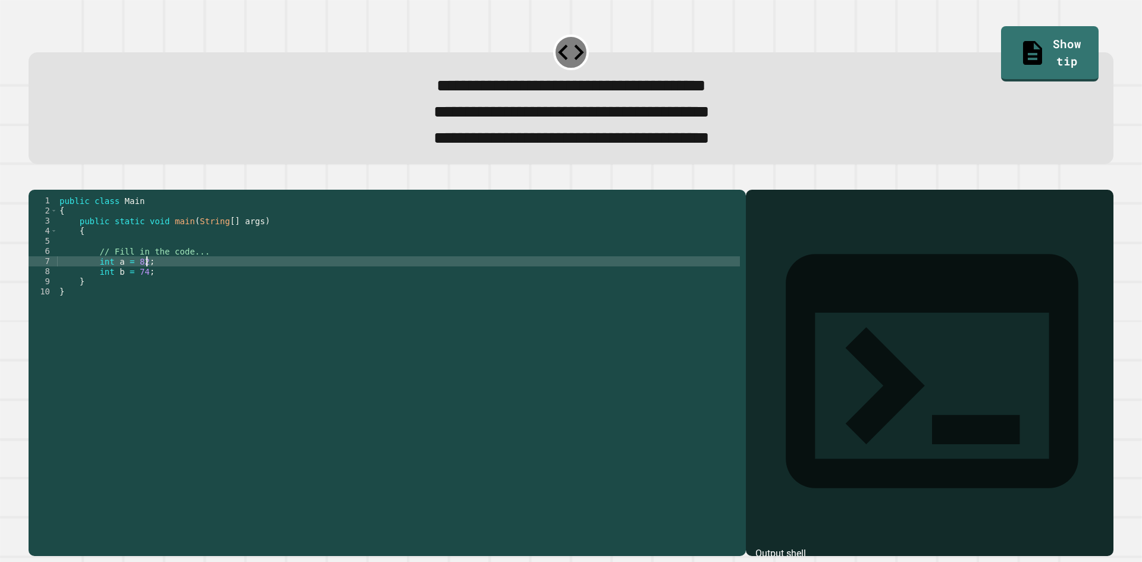
click at [174, 291] on div "public class Main { public static void main ( String [ ] args ) { // Fill in th…" at bounding box center [398, 357] width 683 height 323
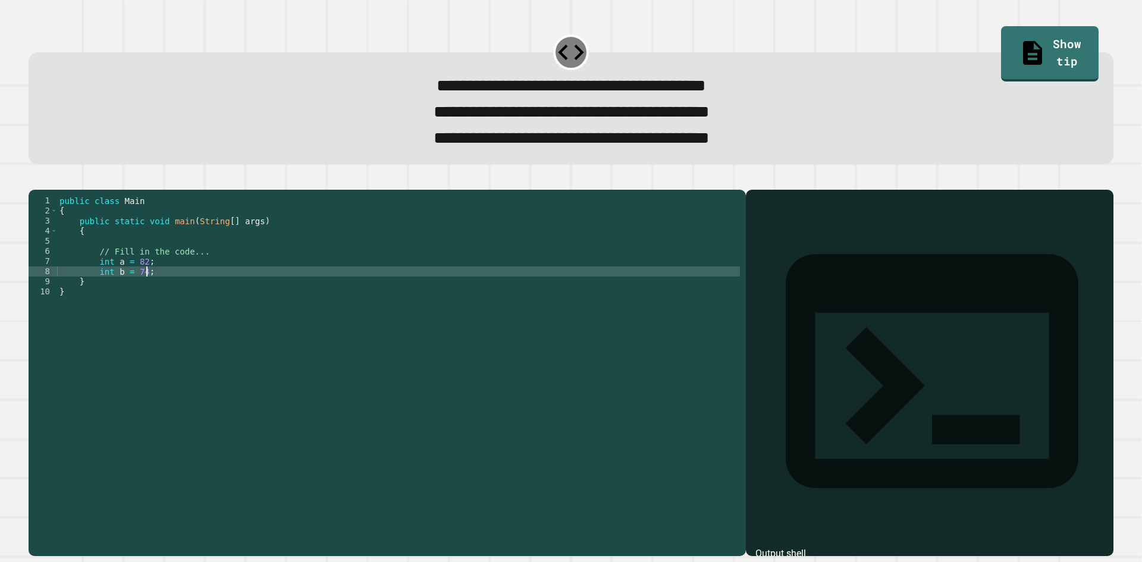
type textarea "**********"
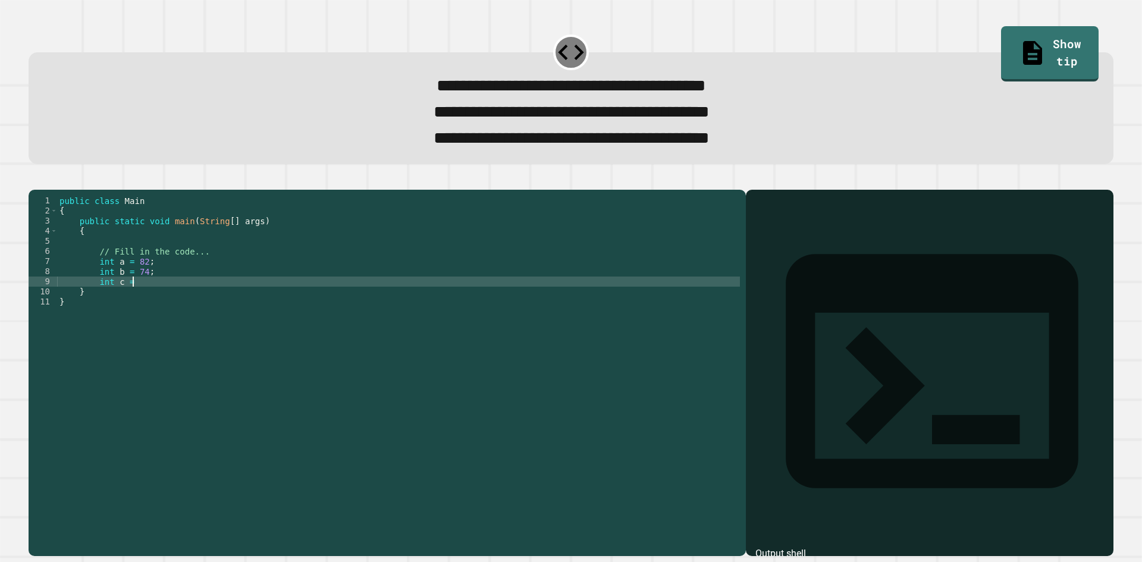
scroll to position [0, 5]
type textarea "**********"
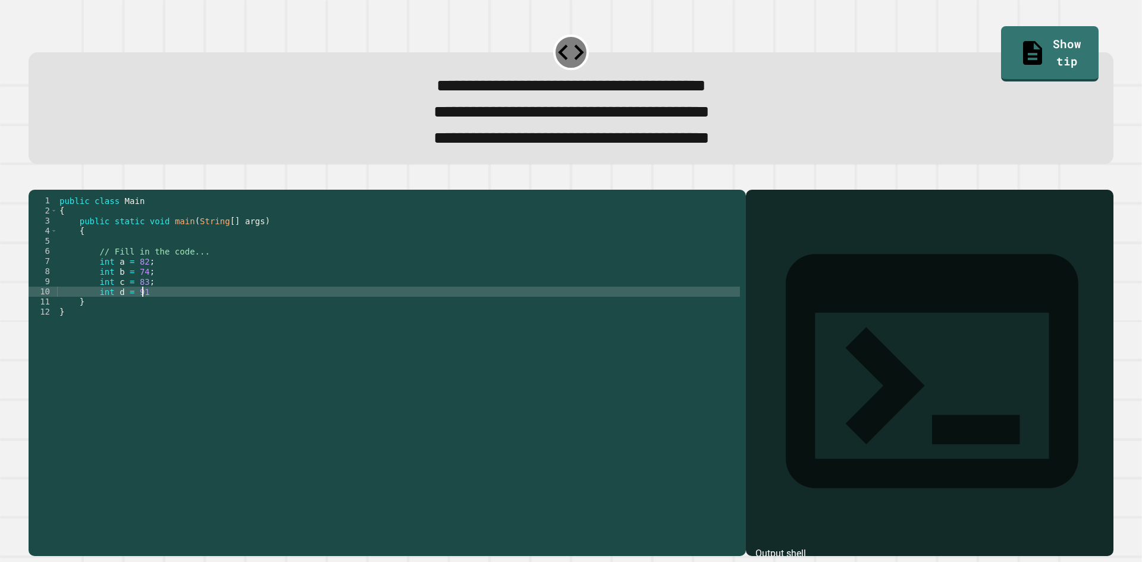
type textarea "**********"
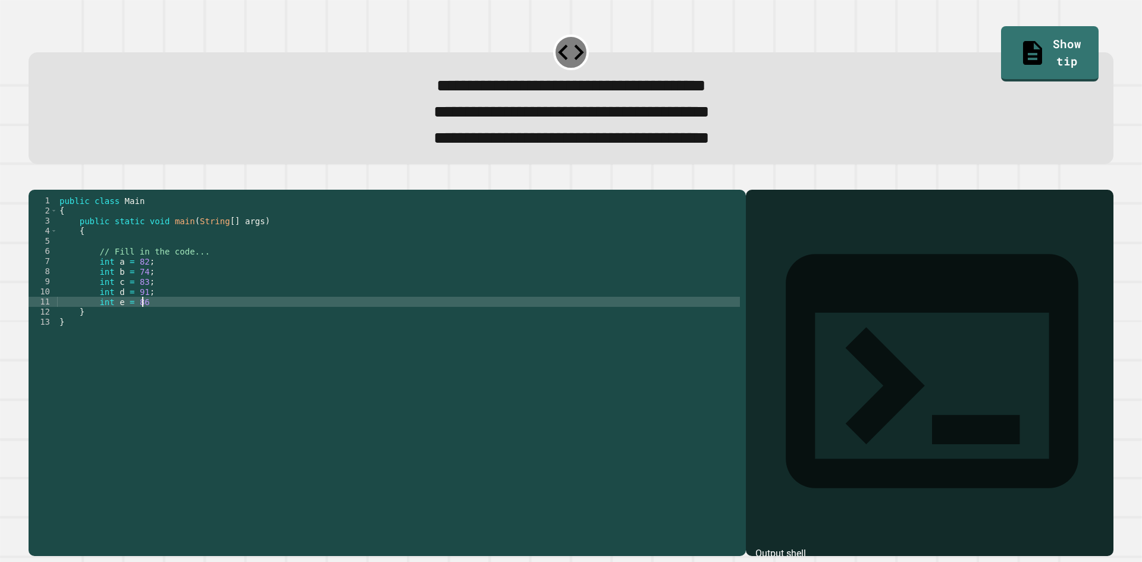
type textarea "**********"
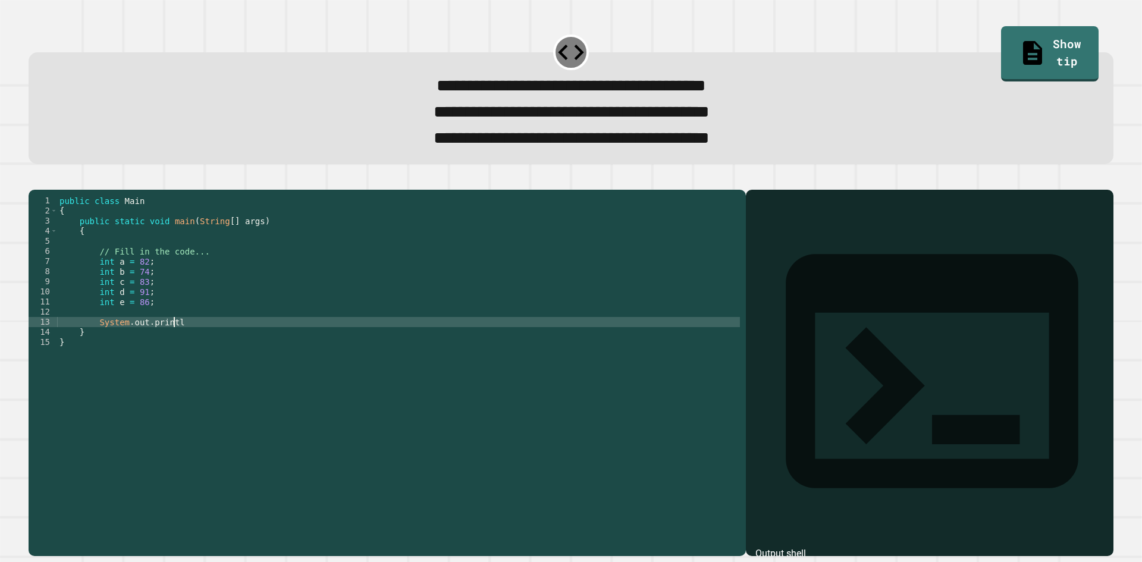
scroll to position [0, 8]
type textarea "**********"
click at [160, 332] on div "public class Main { public static void main ( String [ ] args ) { // Fill in th…" at bounding box center [398, 357] width 683 height 323
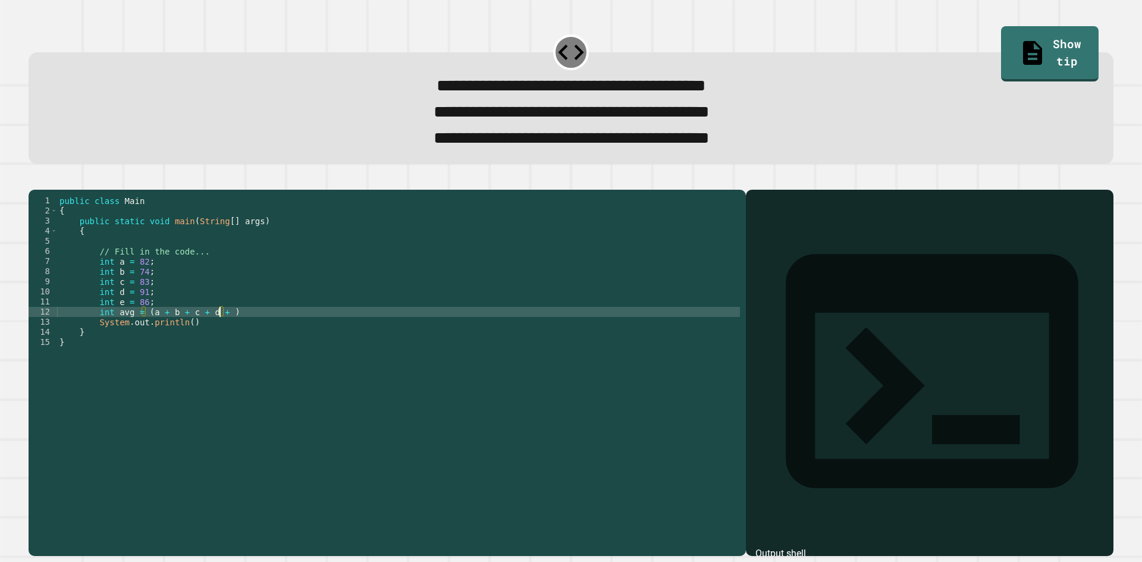
scroll to position [0, 11]
click at [269, 331] on div "public class Main { public static void main ( String [ ] args ) { // Fill in th…" at bounding box center [398, 357] width 683 height 323
click at [270, 339] on div "public class Main { public static void main ( String [ ] args ) { // Fill in th…" at bounding box center [398, 357] width 683 height 323
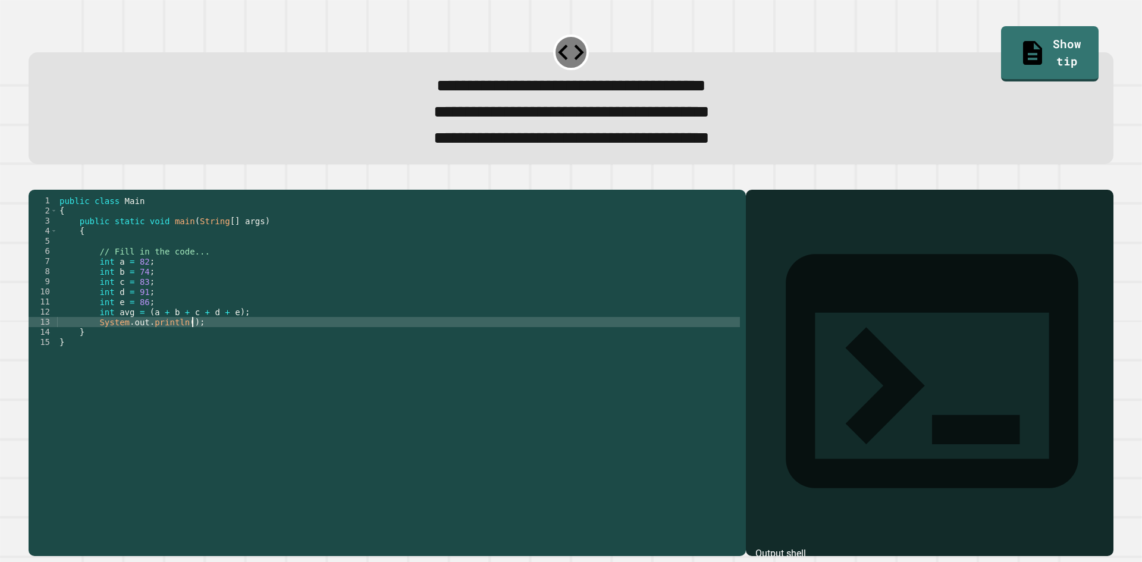
click at [181, 342] on div "public class Main { public static void main ( String [ ] args ) { // Fill in th…" at bounding box center [398, 357] width 683 height 323
click at [186, 338] on div "public class Main { public static void main ( String [ ] args ) { // Fill in th…" at bounding box center [398, 357] width 683 height 323
type textarea "**********"
click at [258, 328] on div "public class Main { public static void main ( String [ ] args ) { // Fill in th…" at bounding box center [398, 357] width 683 height 323
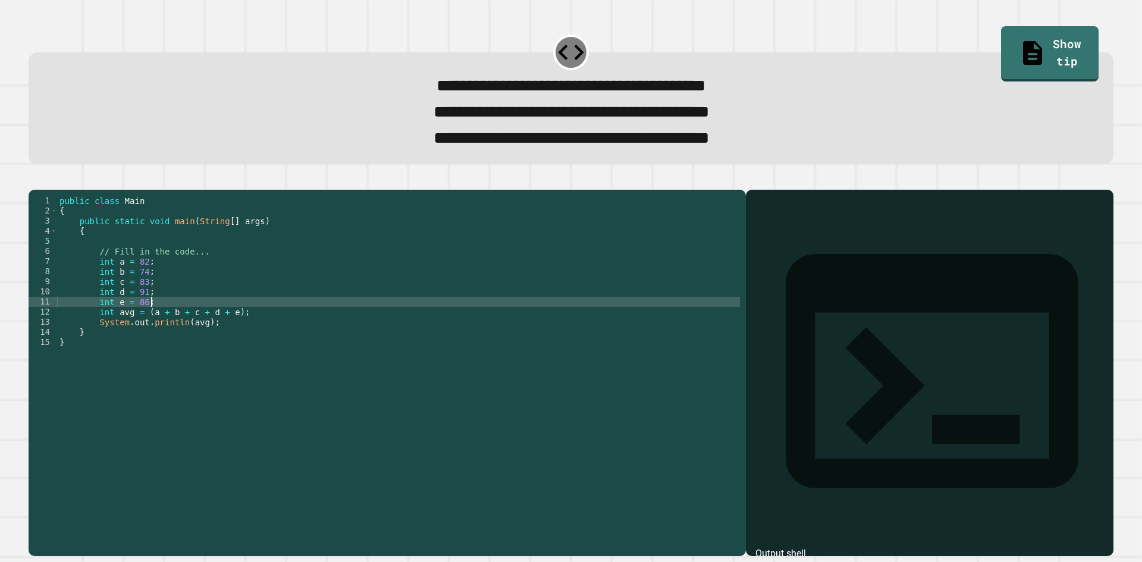
scroll to position [0, 6]
click at [260, 340] on div "public class Main { public static void main ( String [ ] args ) { // Fill in th…" at bounding box center [398, 357] width 683 height 323
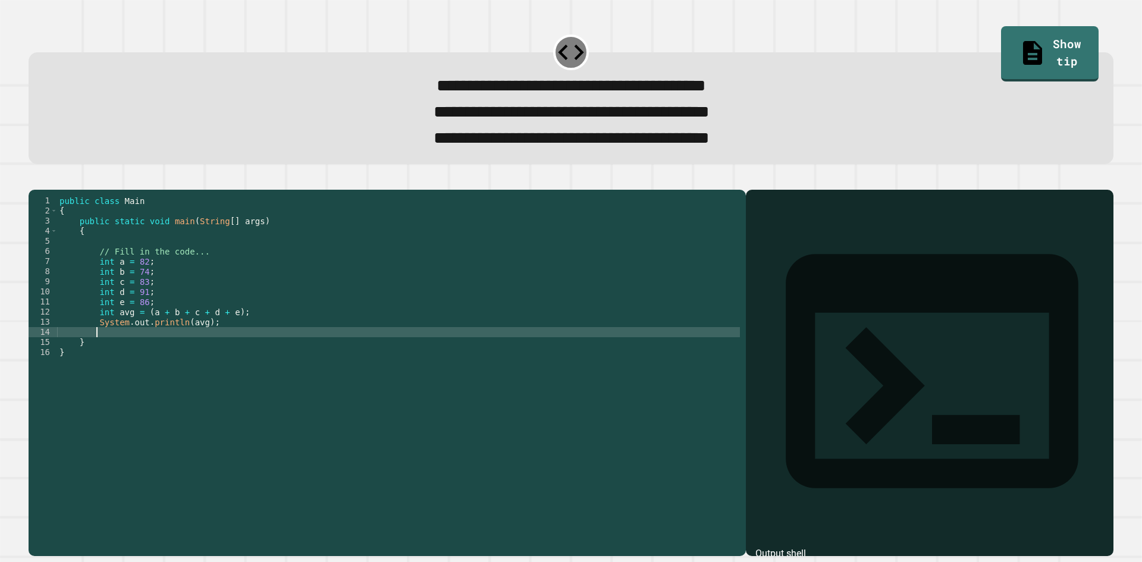
scroll to position [0, 2]
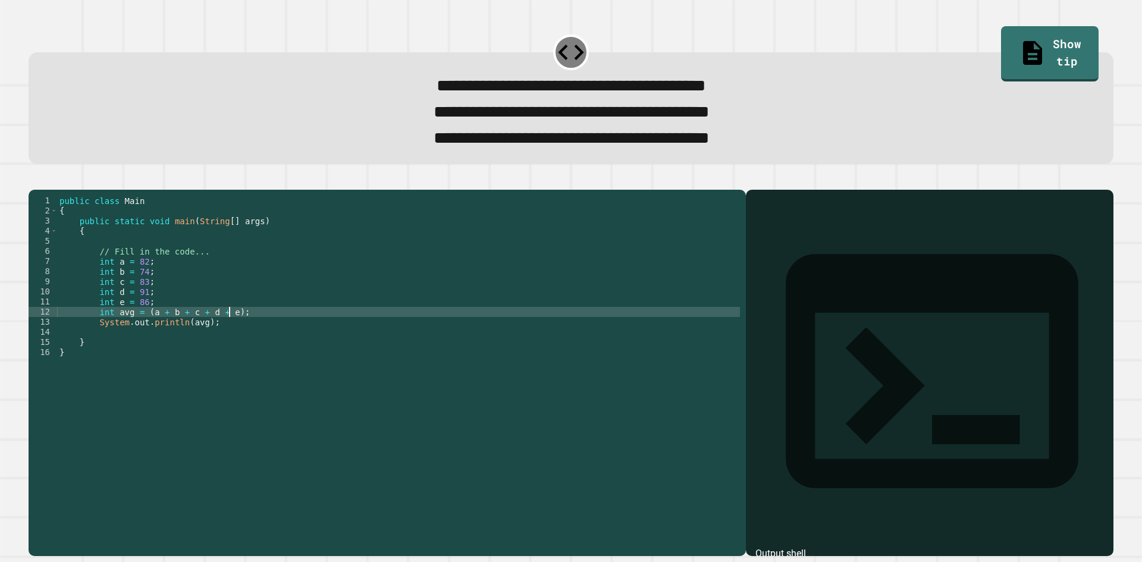
click at [229, 332] on div "public class Main { public static void main ( String [ ] args ) { // Fill in th…" at bounding box center [398, 357] width 683 height 323
click at [238, 344] on div "public class Main { public static void main ( String [ ] args ) { // Fill in th…" at bounding box center [398, 357] width 683 height 323
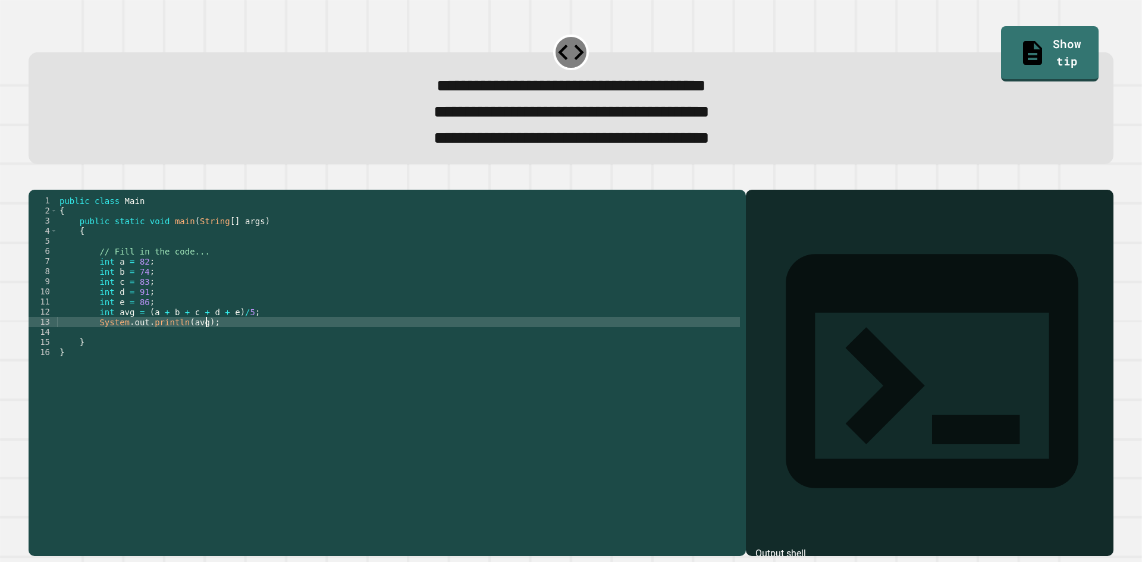
scroll to position [0, 10]
type textarea "**********"
click at [34, 180] on icon "button" at bounding box center [34, 180] width 0 height 0
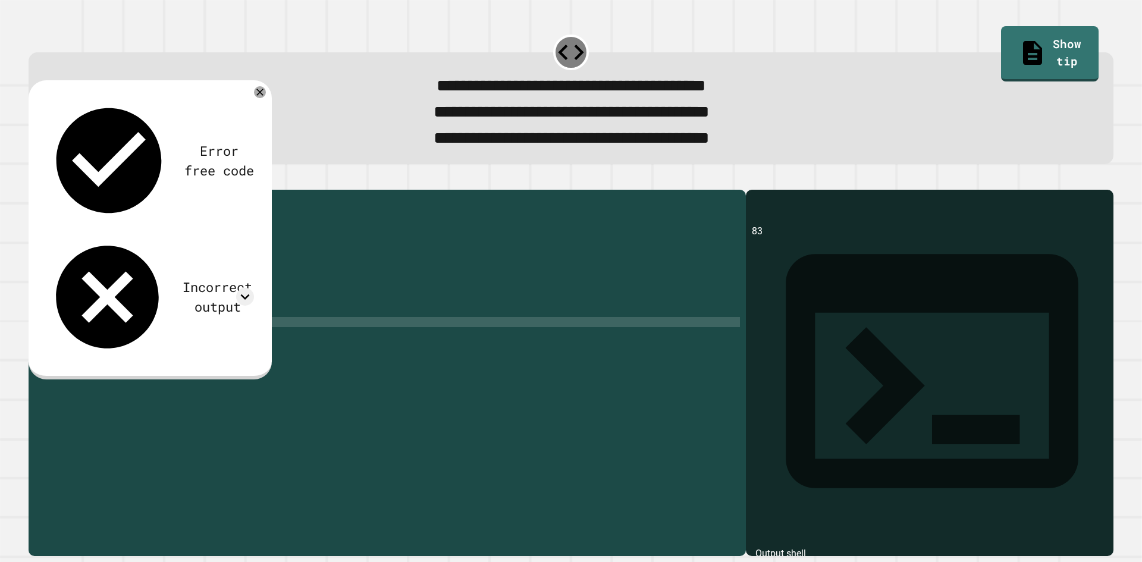
click at [256, 342] on div "public class Main { public static void main ( String [ ] args ) { // Fill in th…" at bounding box center [398, 357] width 683 height 323
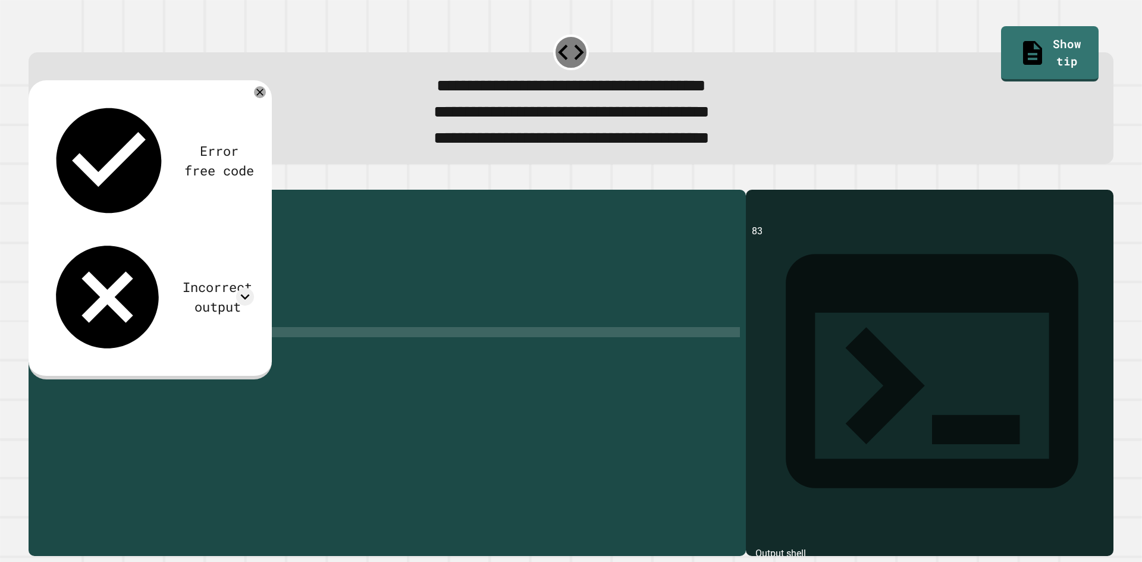
scroll to position [0, 12]
click at [34, 180] on button "button" at bounding box center [34, 180] width 0 height 0
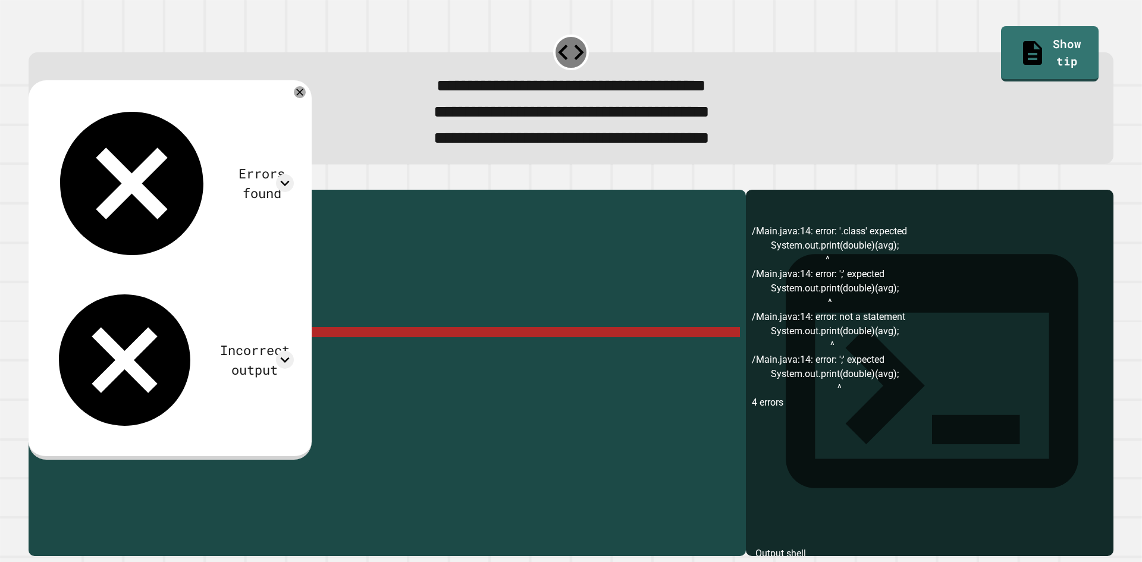
click at [227, 357] on div "public class Main { public static void main ( String [ ] args ) { // Fill in th…" at bounding box center [398, 357] width 683 height 323
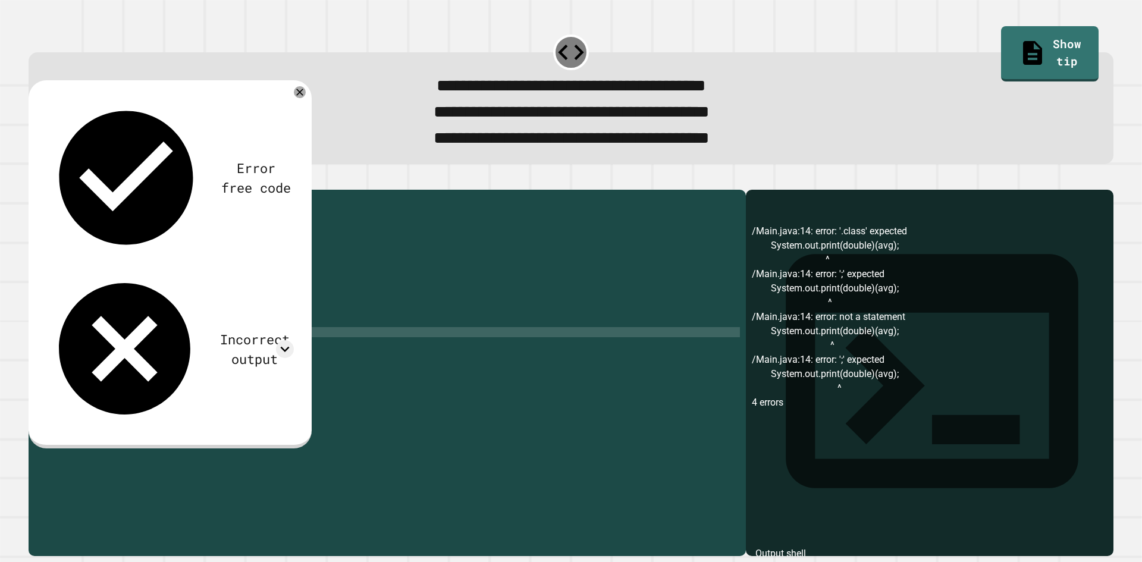
click at [166, 357] on div "public class Main { public static void main ( String [ ] args ) { // Fill in th…" at bounding box center [398, 357] width 683 height 323
click at [166, 356] on div "public class Main { public static void main ( String [ ] args ) { // Fill in th…" at bounding box center [398, 357] width 683 height 323
click at [168, 356] on div "public class Main { public static void main ( String [ ] args ) { // Fill in th…" at bounding box center [398, 357] width 683 height 323
click at [34, 180] on icon "button" at bounding box center [34, 180] width 0 height 0
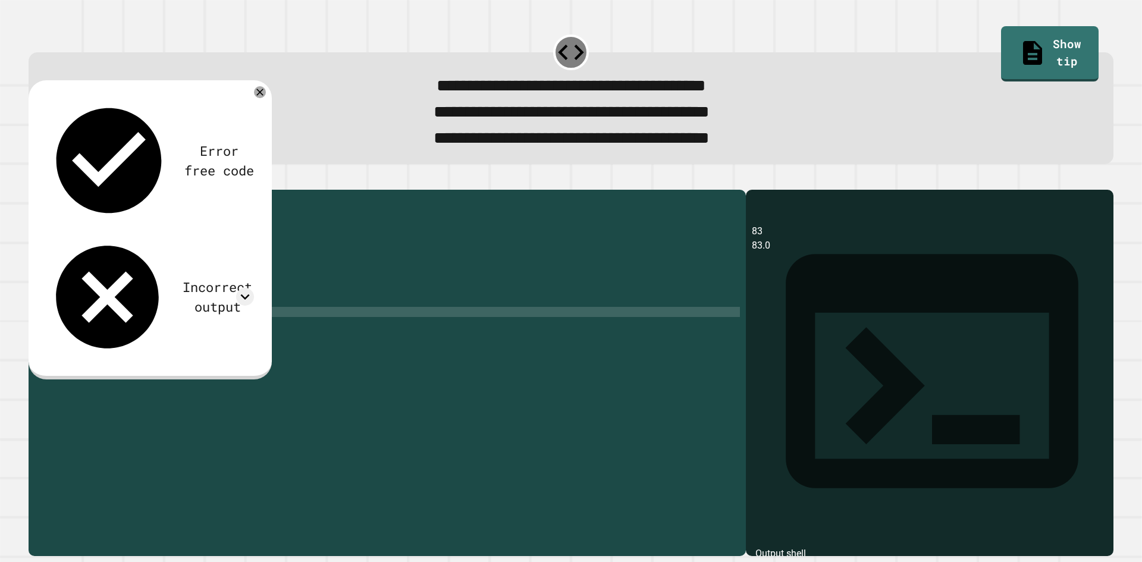
click at [243, 333] on div "public class Main { public static void main ( String [ ] args ) { // Fill in th…" at bounding box center [398, 357] width 683 height 323
type textarea "**********"
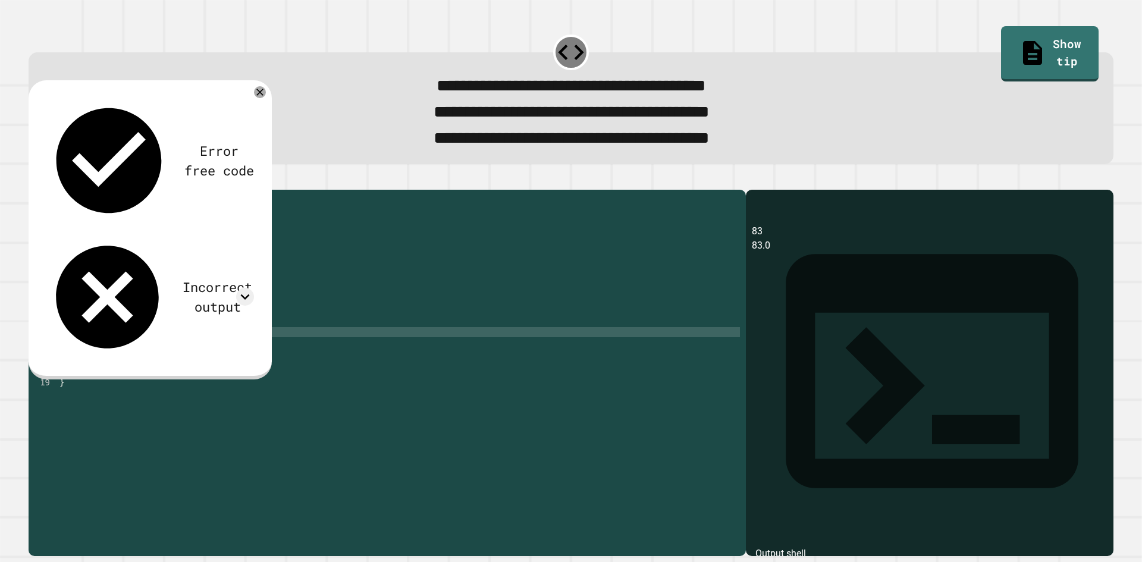
scroll to position [0, 6]
click at [108, 352] on div "public class Main { public static void main ( String [ ] args ) { // Fill in th…" at bounding box center [398, 357] width 683 height 323
click at [111, 352] on div "public class Main { public static void main ( String [ ] args ) { // Fill in th…" at bounding box center [398, 357] width 683 height 323
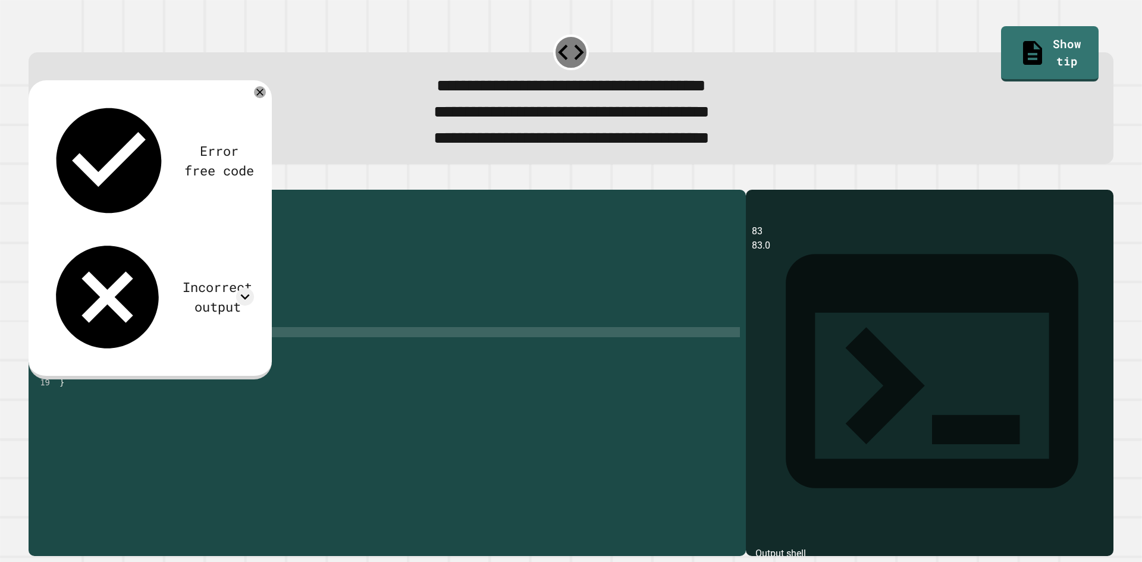
scroll to position [0, 5]
click at [146, 351] on div "public class Main { public static void main ( String [ ] args ) { // Fill in th…" at bounding box center [398, 357] width 683 height 323
type textarea "**********"
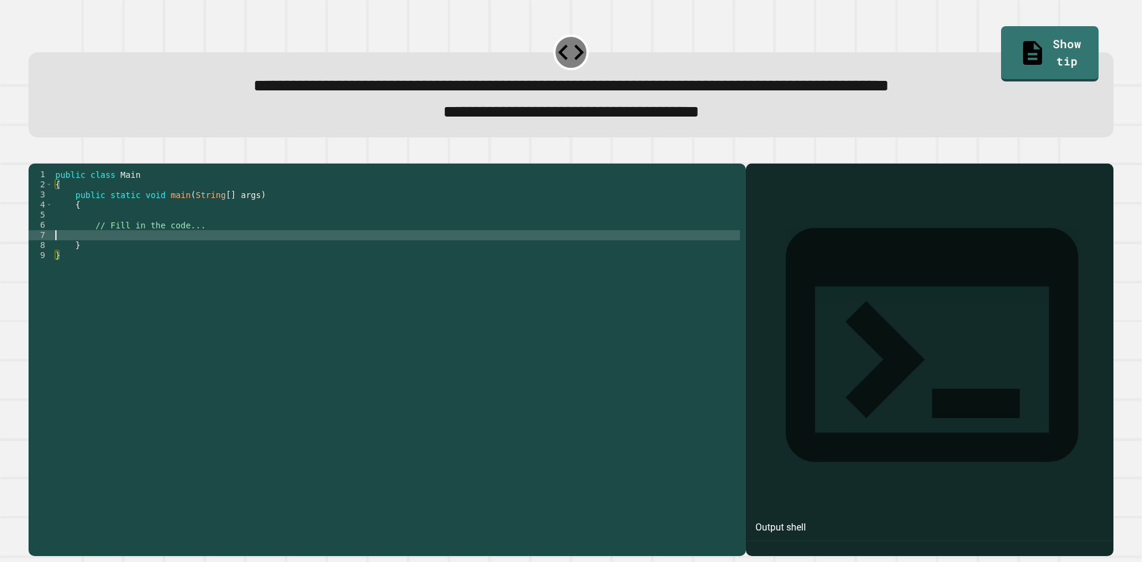
click at [136, 257] on div "public class Main { public static void main ( String [ ] args ) { // Fill in th…" at bounding box center [396, 346] width 687 height 354
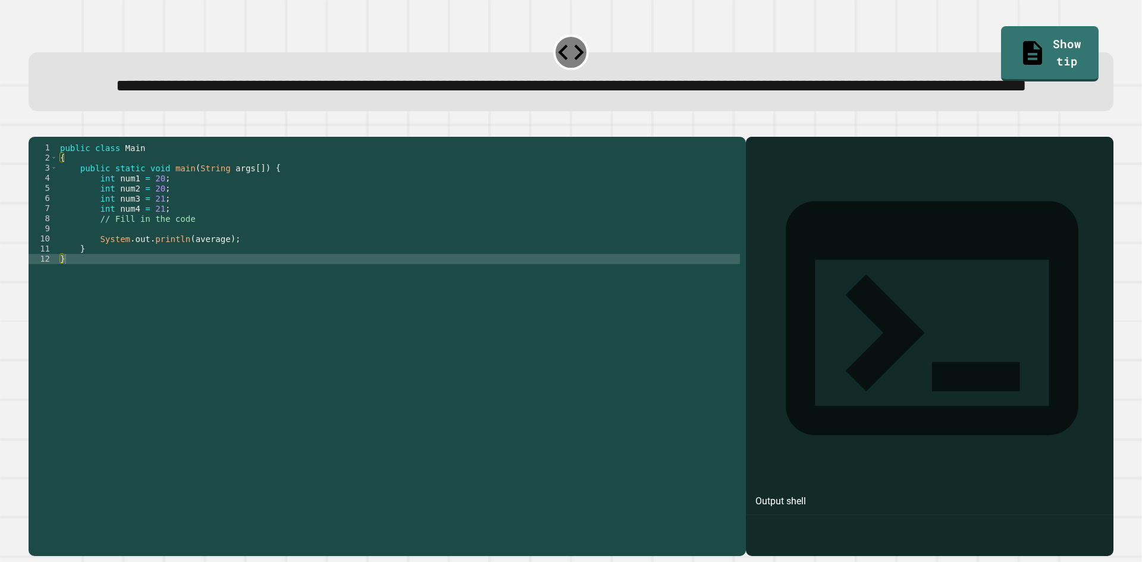
click at [195, 272] on div "public class Main { public static void main ( String args [ ]) { int num1 = 20 …" at bounding box center [399, 320] width 682 height 354
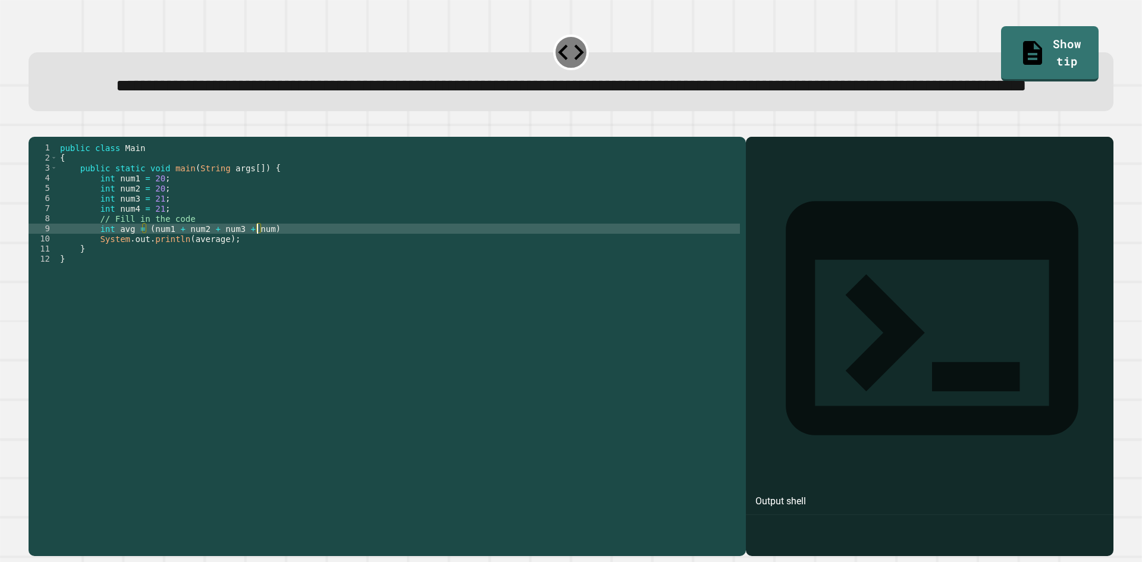
scroll to position [0, 14]
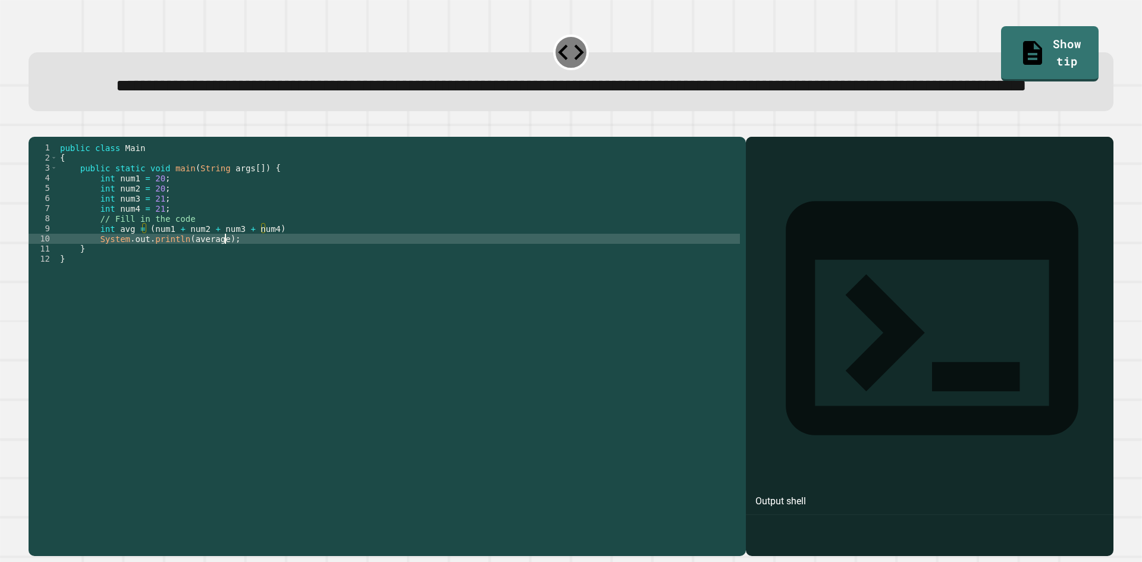
click at [319, 281] on div "public class Main { public static void main ( String args [ ]) { int num1 = 20 …" at bounding box center [399, 320] width 682 height 354
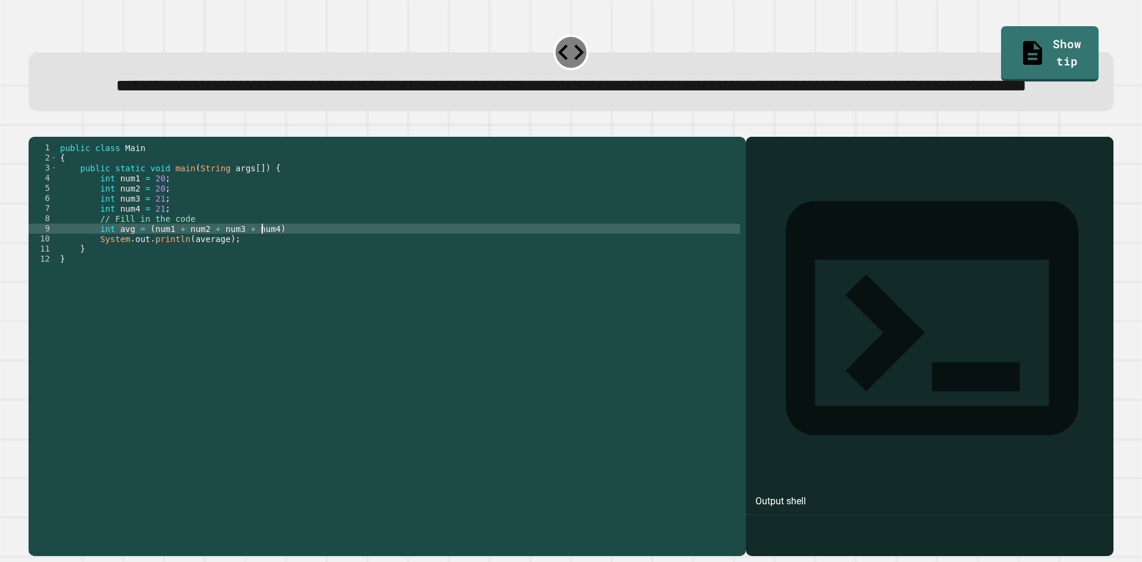
click at [260, 275] on div "public class Main { public static void main ( String args [ ]) { int num1 = 20 …" at bounding box center [399, 320] width 682 height 354
click at [323, 272] on div "public class Main { public static void main ( String args [ ]) { int num1 = 20 …" at bounding box center [399, 320] width 682 height 354
type textarea "**********"
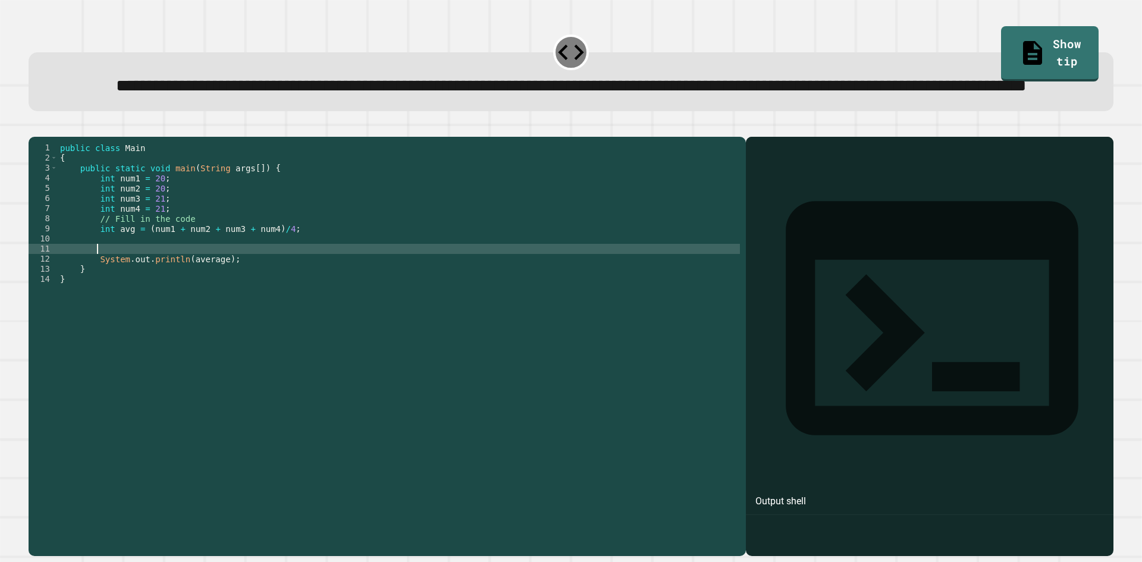
click at [111, 274] on div "public class Main { public static void main ( String args [ ]) { int num1 = 20 …" at bounding box center [399, 320] width 682 height 354
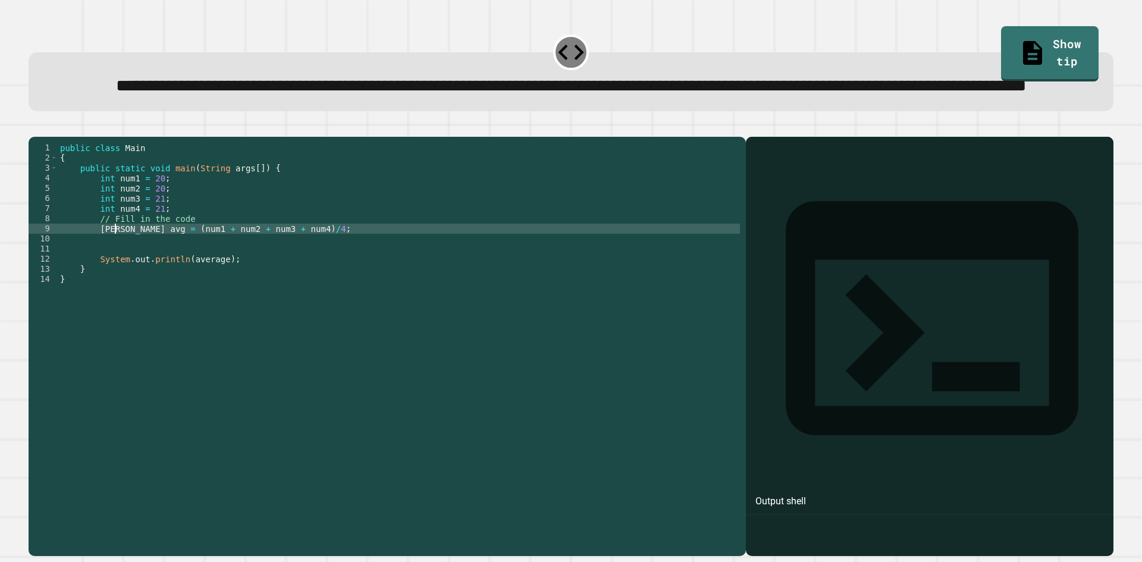
type textarea "**********"
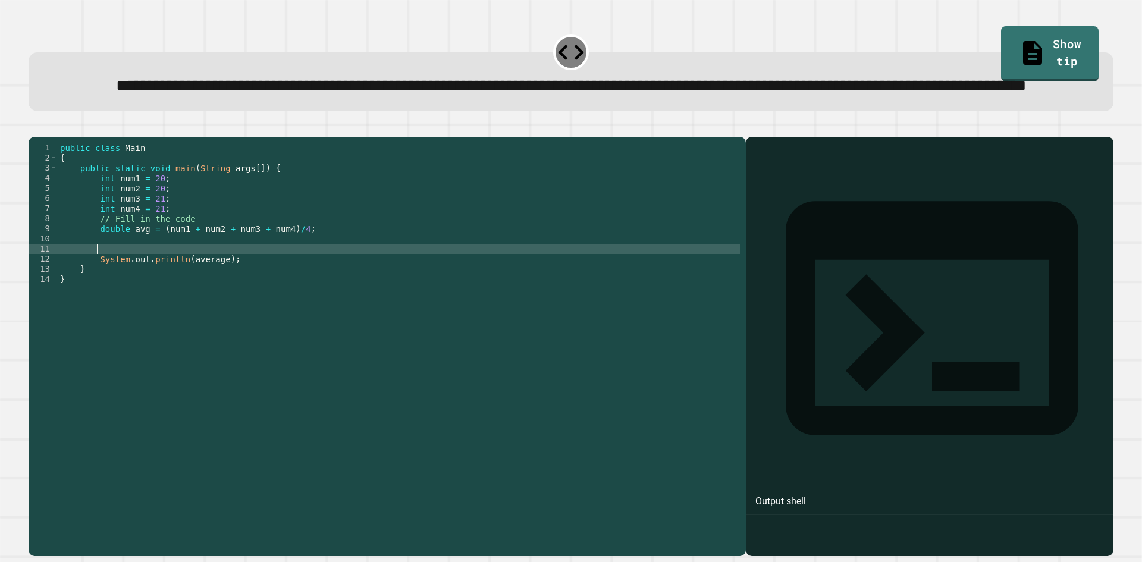
click at [284, 294] on div "public class Main { public static void main ( String args [ ]) { int num1 = 20 …" at bounding box center [399, 320] width 682 height 354
click at [278, 284] on div "public class Main { public static void main ( String args [ ]) { int num1 = 20 …" at bounding box center [399, 320] width 682 height 354
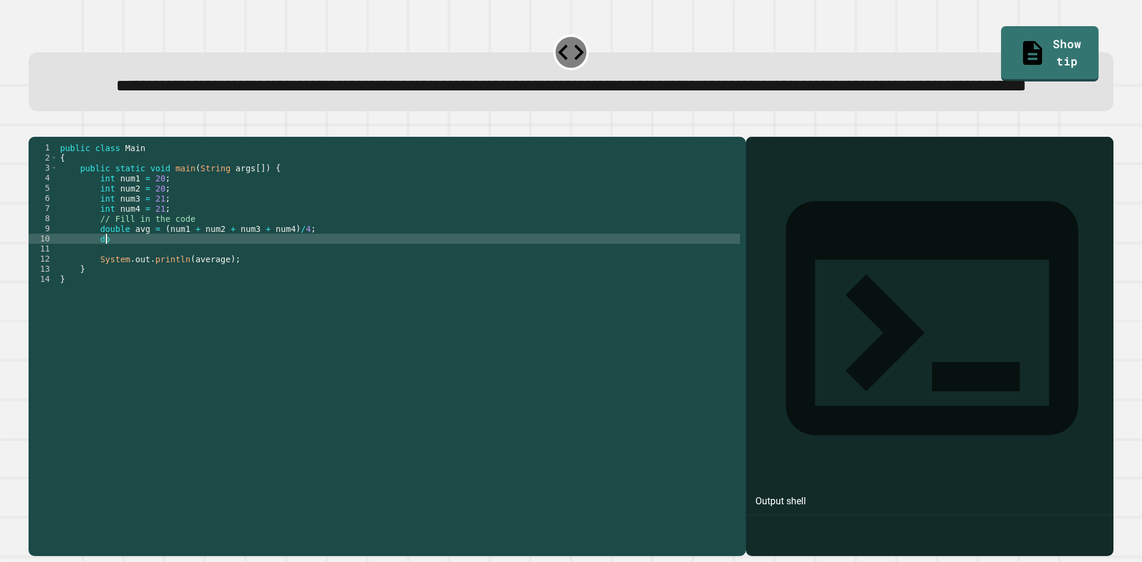
type textarea "*"
click at [98, 303] on div "public class Main { public static void main ( String args [ ]) { int num1 = 20 …" at bounding box center [399, 320] width 682 height 354
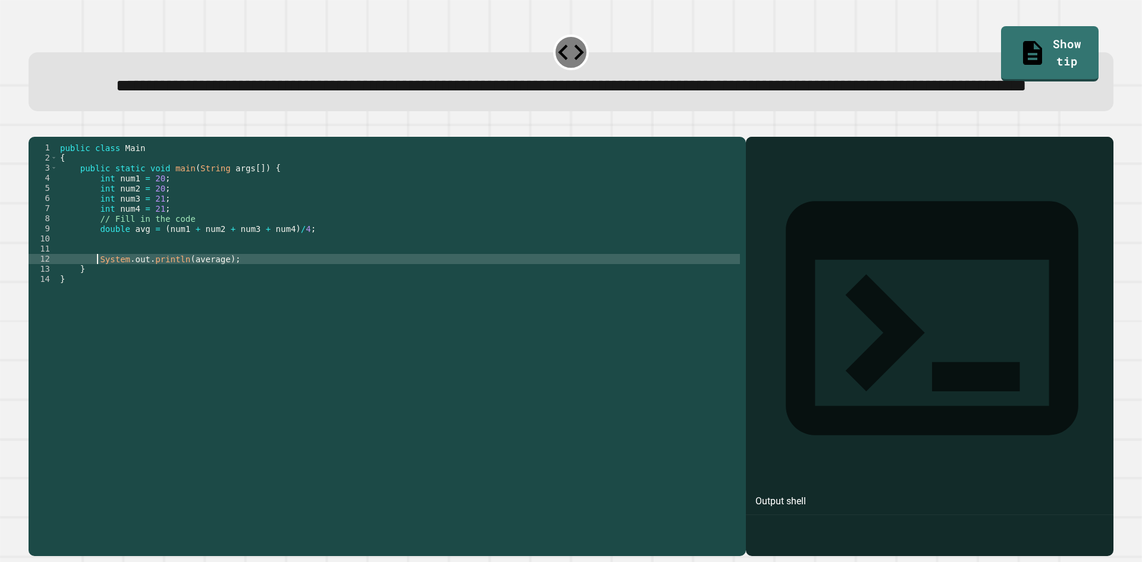
click at [205, 291] on div "public class Main { public static void main ( String args [ ]) { int num1 = 20 …" at bounding box center [399, 320] width 682 height 354
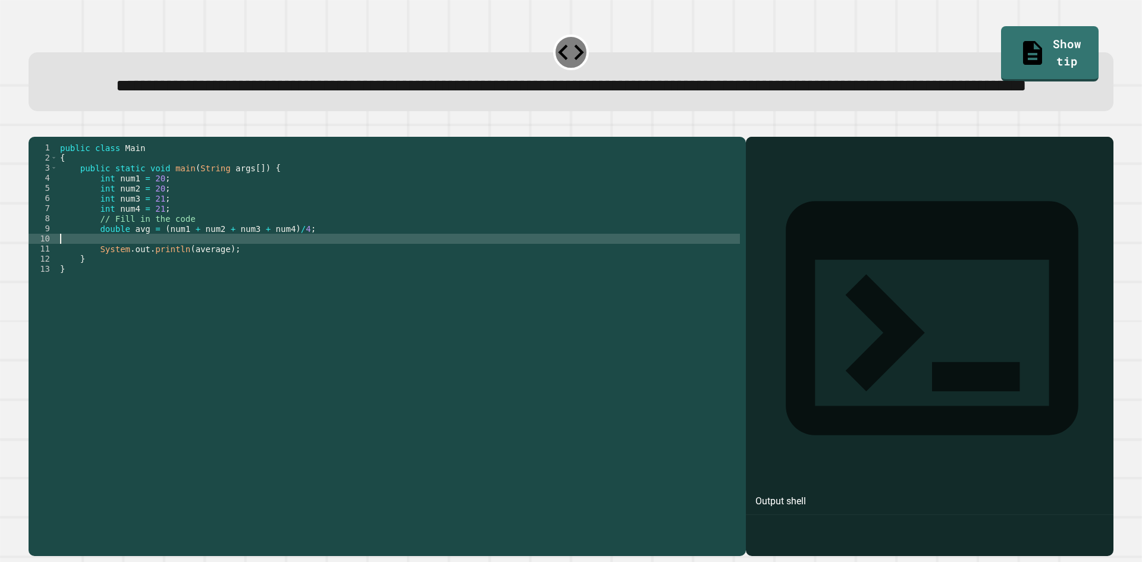
click at [216, 295] on div "public class Main { public static void main ( String args [ ]) { int num1 = 20 …" at bounding box center [399, 320] width 682 height 354
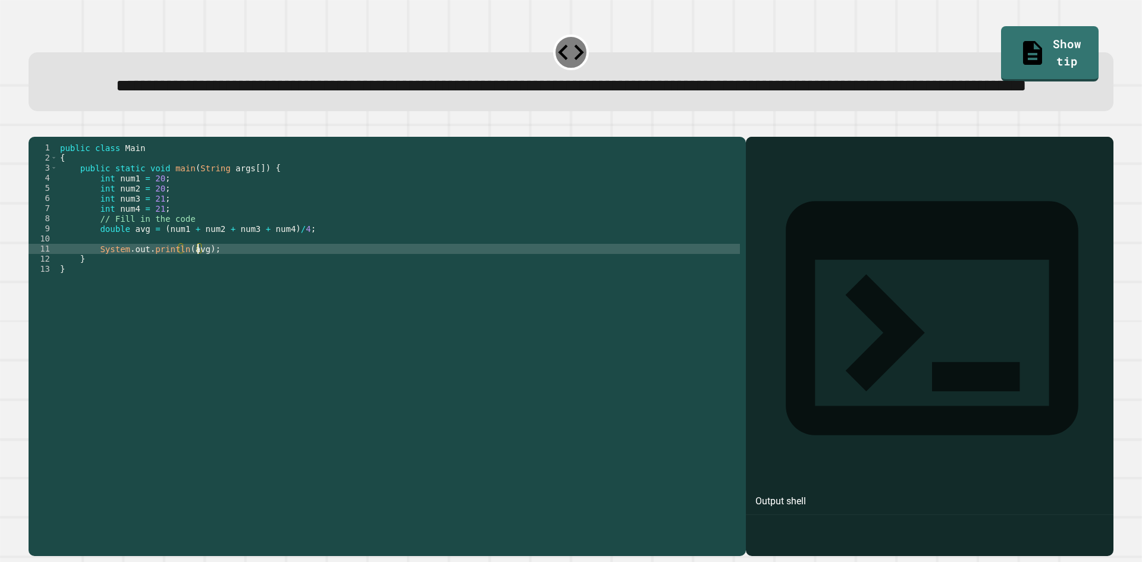
scroll to position [0, 10]
type textarea "**********"
click at [34, 127] on icon "button" at bounding box center [34, 127] width 0 height 0
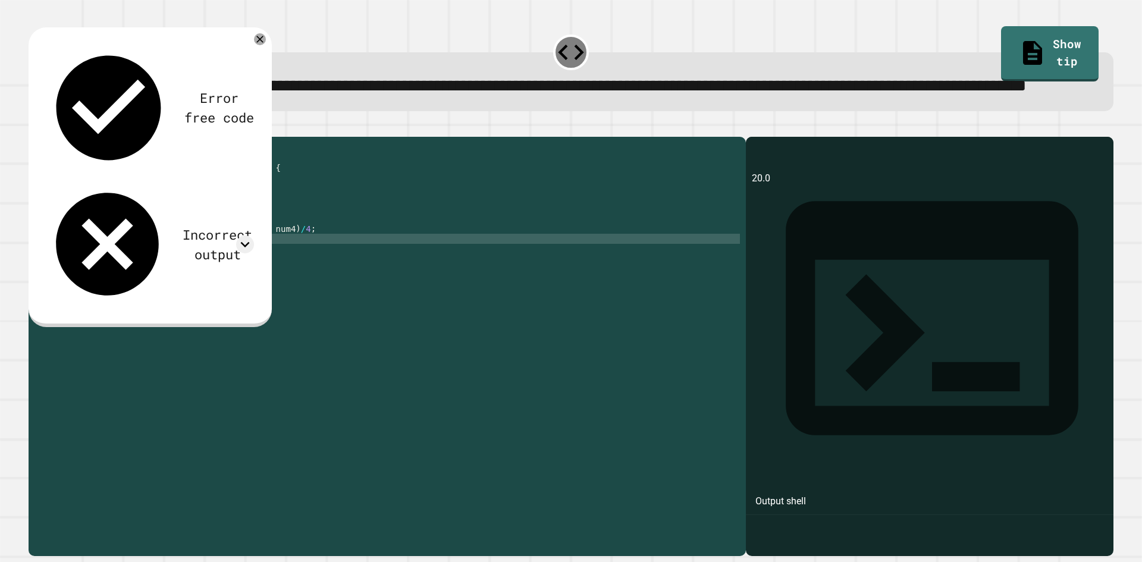
scroll to position [0, 0]
click at [156, 283] on div "public class Main { public static void main ( String args [ ]) { int num1 = 20 …" at bounding box center [399, 320] width 682 height 354
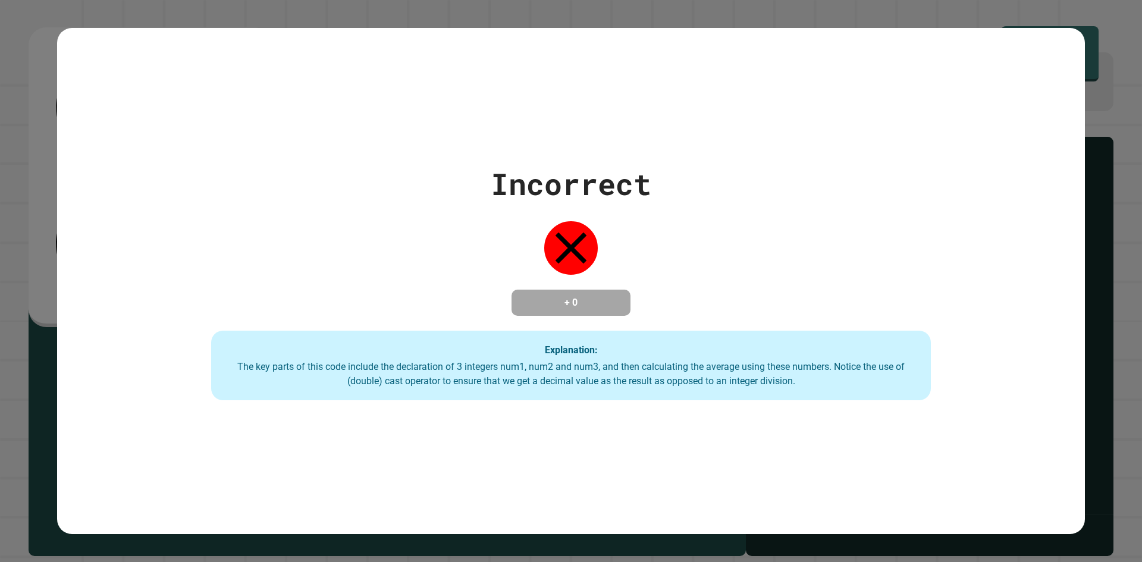
click at [155, 279] on div "Incorrect + 0 Explanation: The key parts of this code include the declaration o…" at bounding box center [570, 281] width 1027 height 239
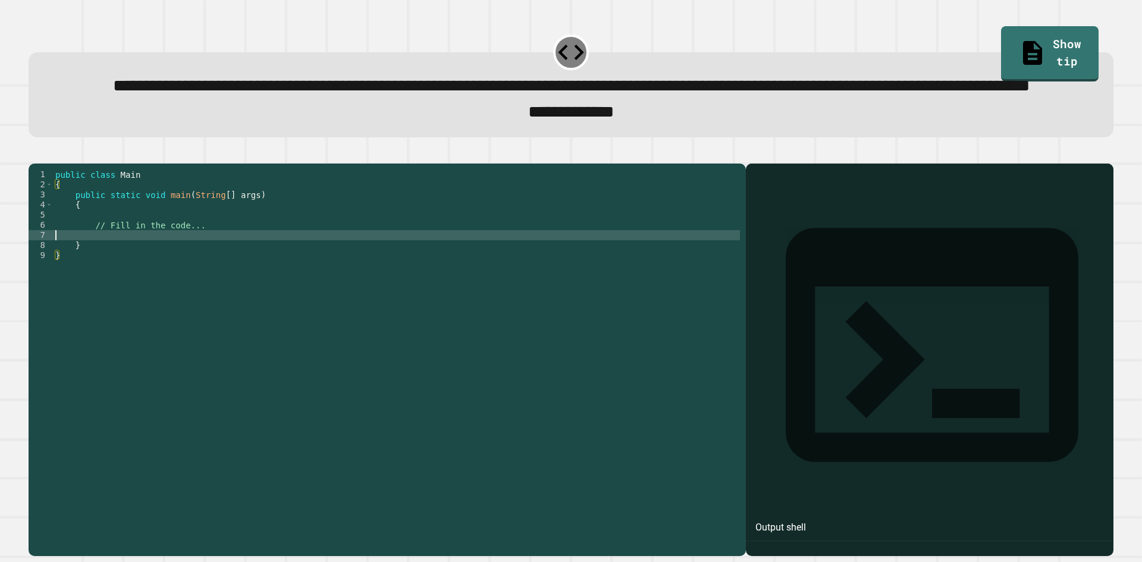
click at [194, 282] on div "public class Main { public static void main ( String [ ] args ) { // Fill in th…" at bounding box center [396, 330] width 687 height 323
type textarea "**********"
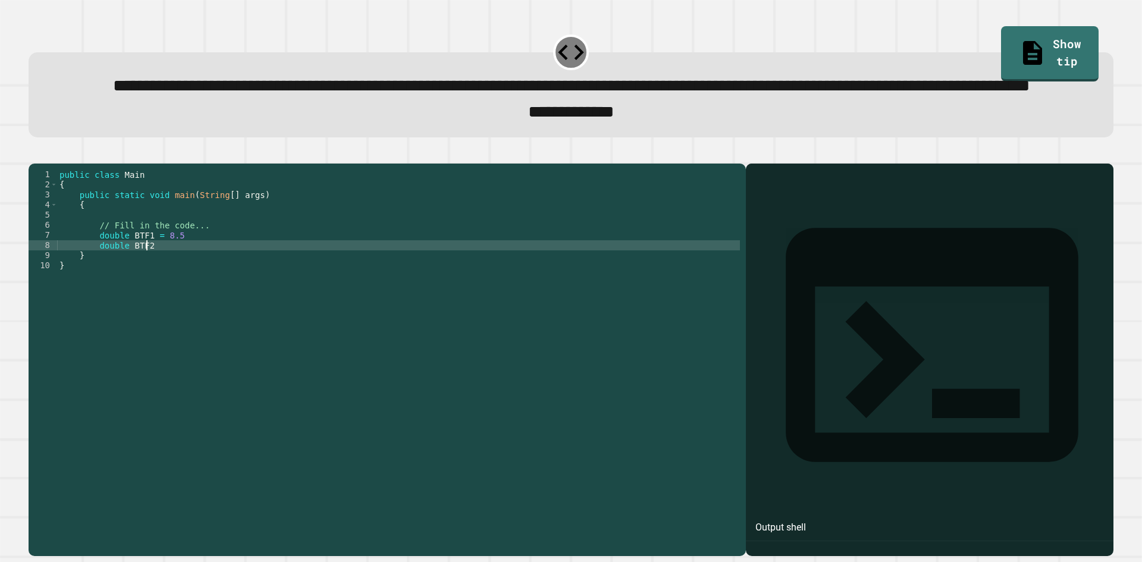
scroll to position [0, 6]
type textarea "**********"
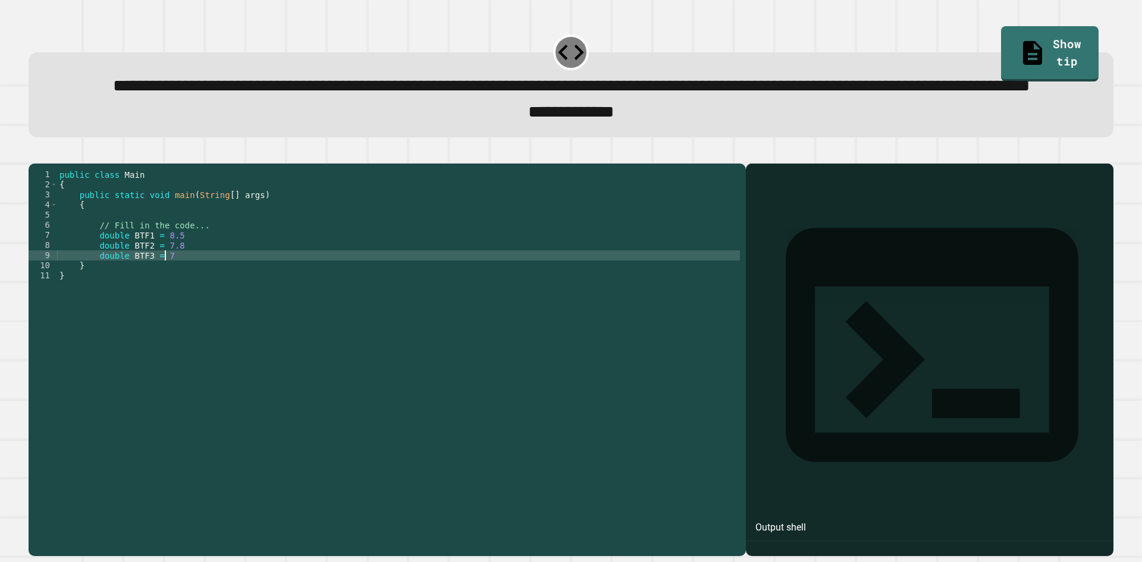
scroll to position [0, 7]
type textarea "**********"
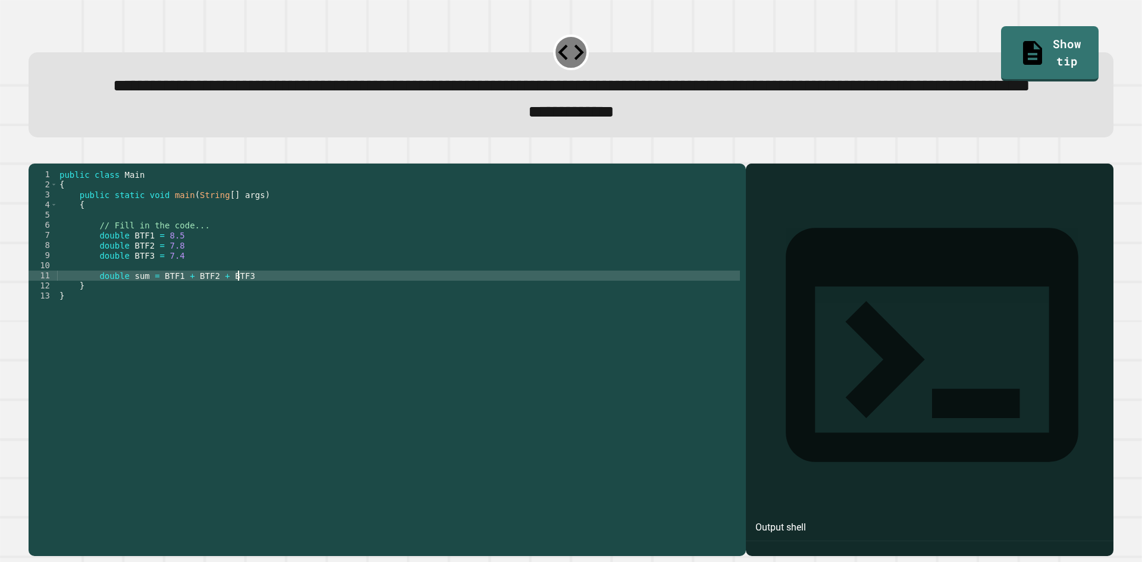
scroll to position [0, 12]
type textarea "**********"
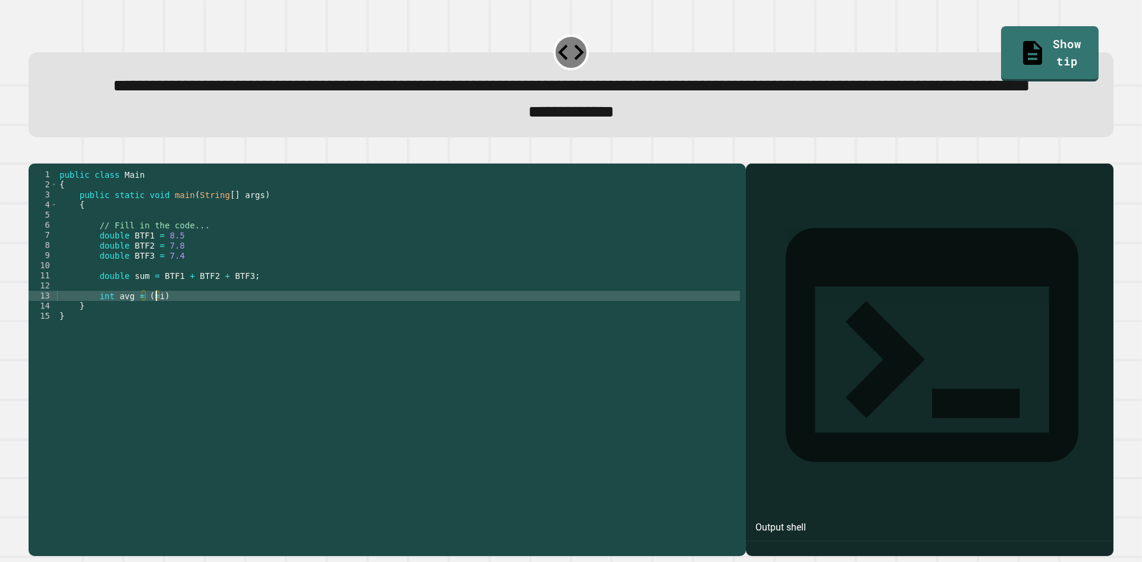
scroll to position [0, 7]
click at [194, 344] on div "public class Main { public static void main ( String [ ] args ) { // Fill in th…" at bounding box center [398, 330] width 683 height 323
click at [155, 342] on div "public class Main { public static void main ( String [ ] args ) { // Fill in th…" at bounding box center [398, 330] width 683 height 323
click at [151, 344] on div "public class Main { public static void main ( String [ ] args ) { // Fill in th…" at bounding box center [398, 330] width 683 height 323
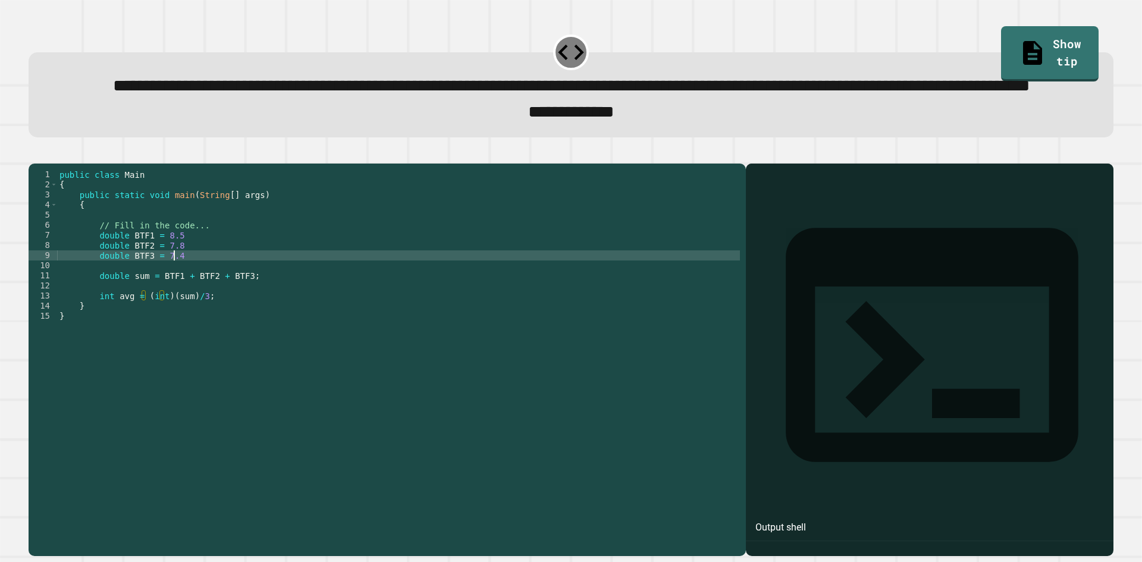
click at [188, 300] on div "public class Main { public static void main ( String [ ] args ) { // Fill in th…" at bounding box center [398, 330] width 683 height 323
click at [186, 290] on div "public class Main { public static void main ( String [ ] args ) { // Fill in th…" at bounding box center [398, 330] width 683 height 323
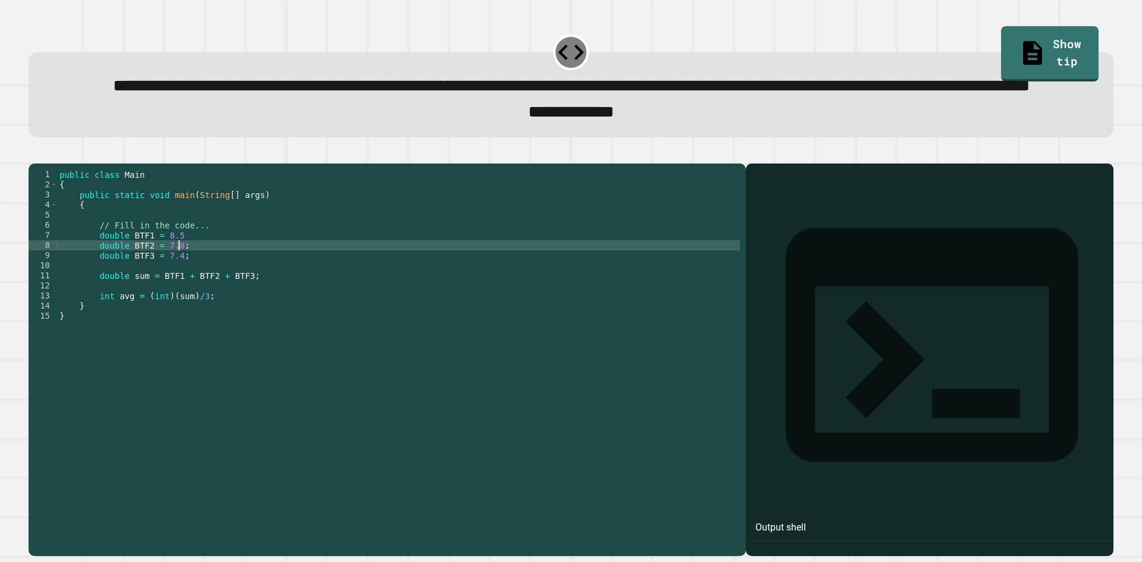
click at [182, 279] on div "public class Main { public static void main ( String [ ] args ) { // Fill in th…" at bounding box center [398, 330] width 683 height 323
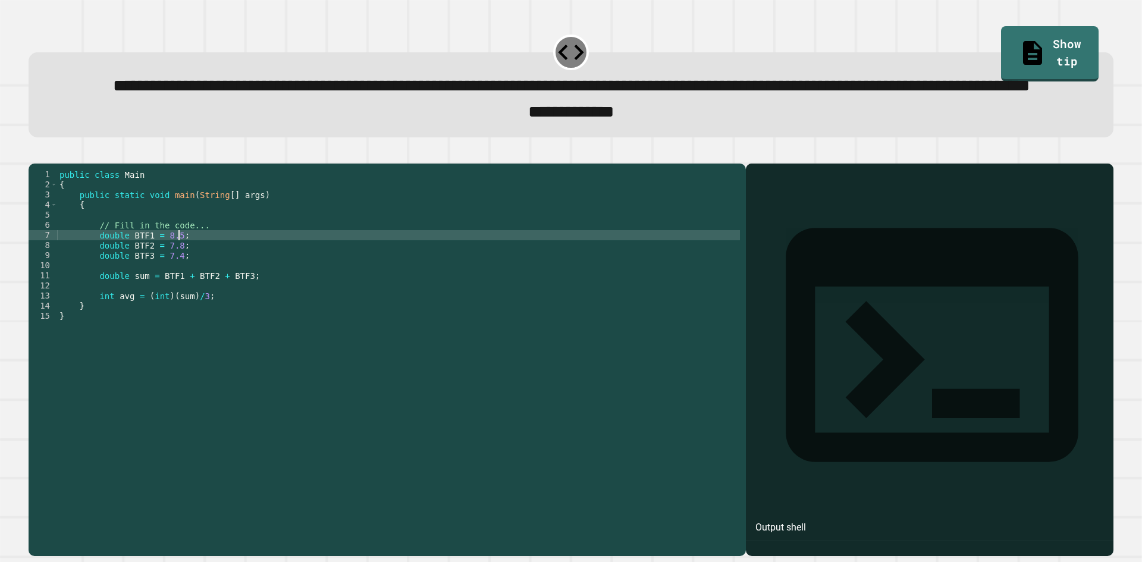
click at [238, 347] on div "public class Main { public static void main ( String [ ] args ) { // Fill in th…" at bounding box center [398, 330] width 683 height 323
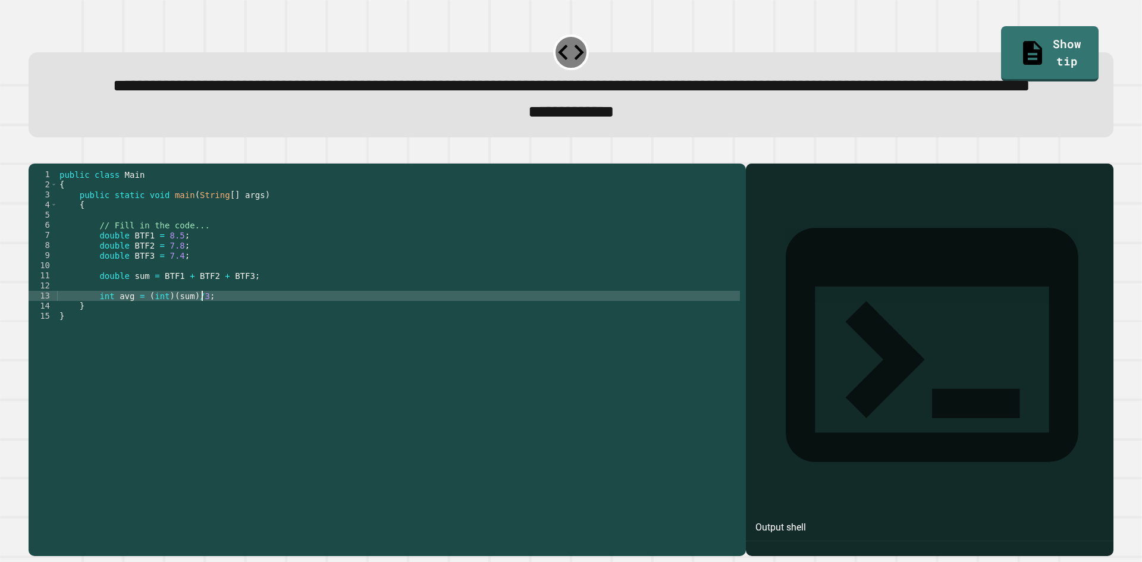
type textarea "**********"
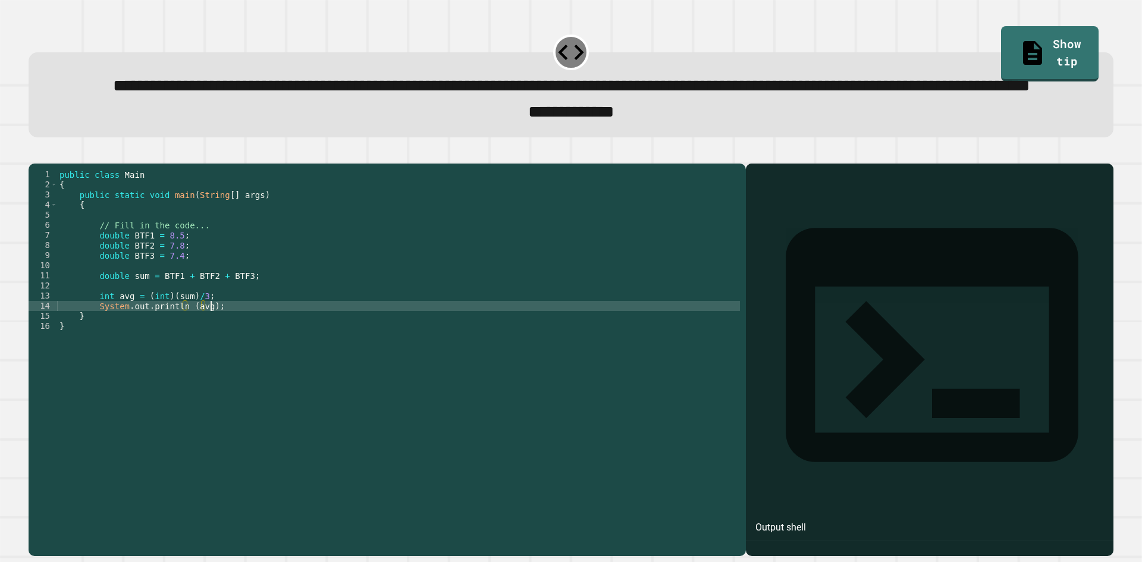
scroll to position [0, 10]
click at [34, 153] on icon "button" at bounding box center [34, 153] width 0 height 0
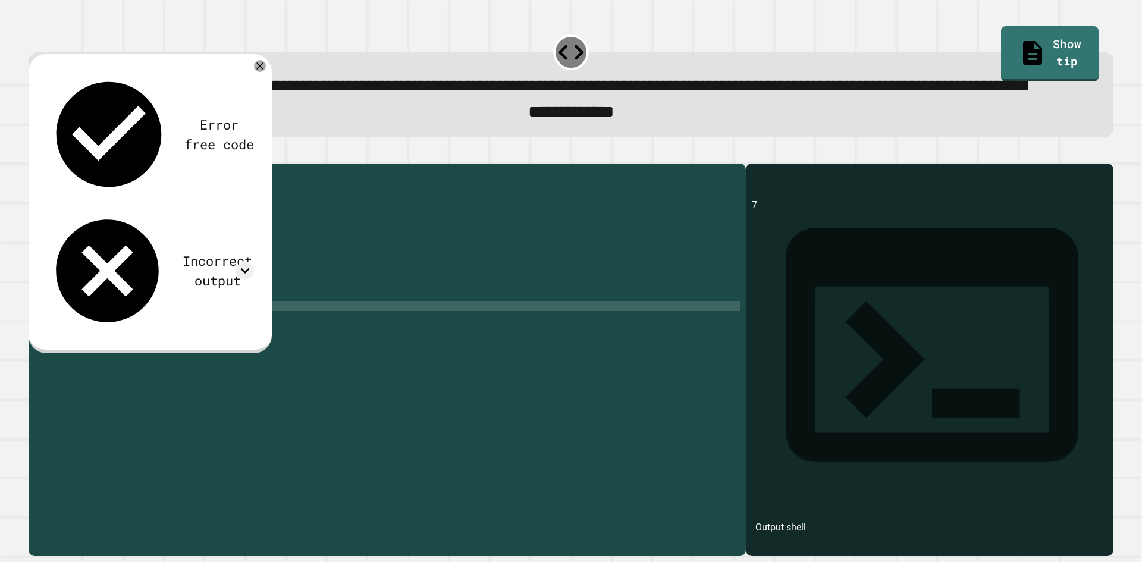
scroll to position [0, 2]
click at [108, 338] on div "public class Main { public static void main ( String [ ] args ) { // Fill in th…" at bounding box center [398, 330] width 683 height 323
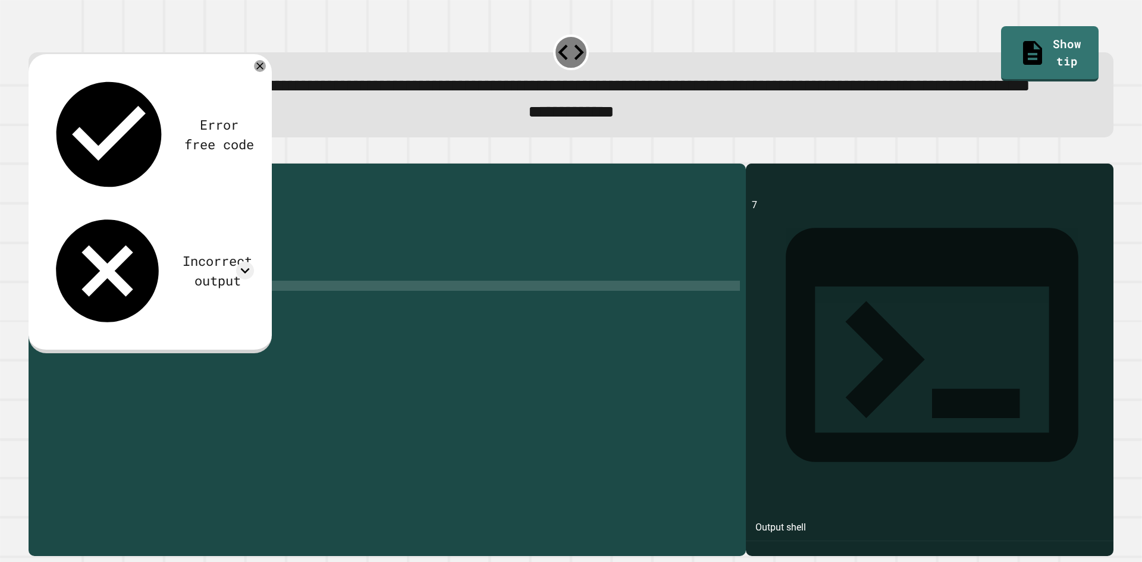
click at [109, 340] on div "public class Main { public static void main ( String [ ] args ) { // Fill in th…" at bounding box center [398, 330] width 683 height 323
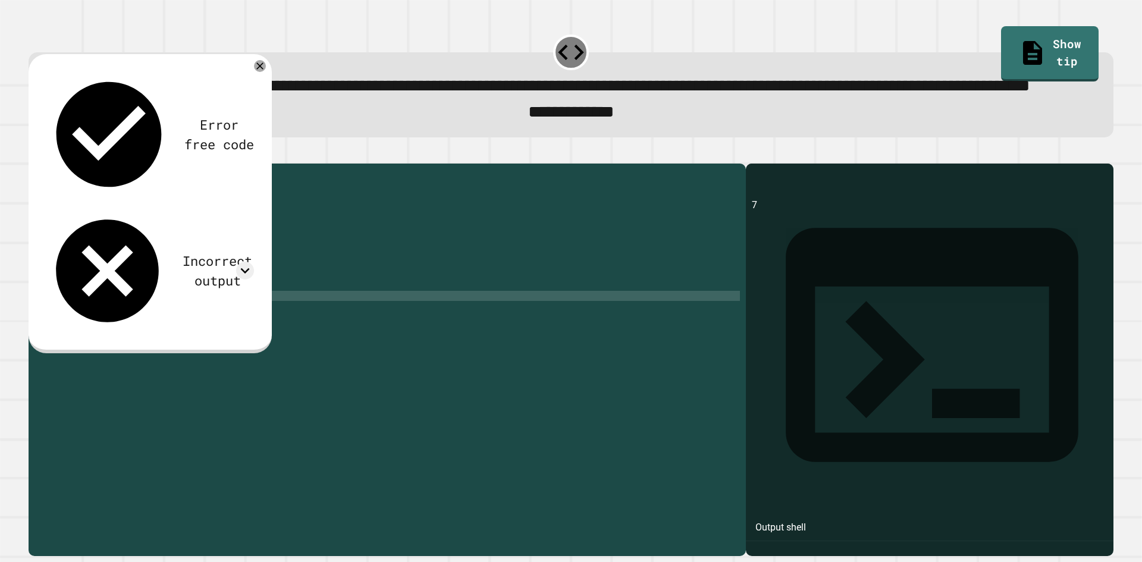
scroll to position [0, 4]
click at [34, 153] on icon "button" at bounding box center [34, 153] width 0 height 0
click at [173, 342] on div "public class Main { public static void main ( String [ ] args ) { // Fill in th…" at bounding box center [398, 330] width 683 height 323
type textarea "**********"
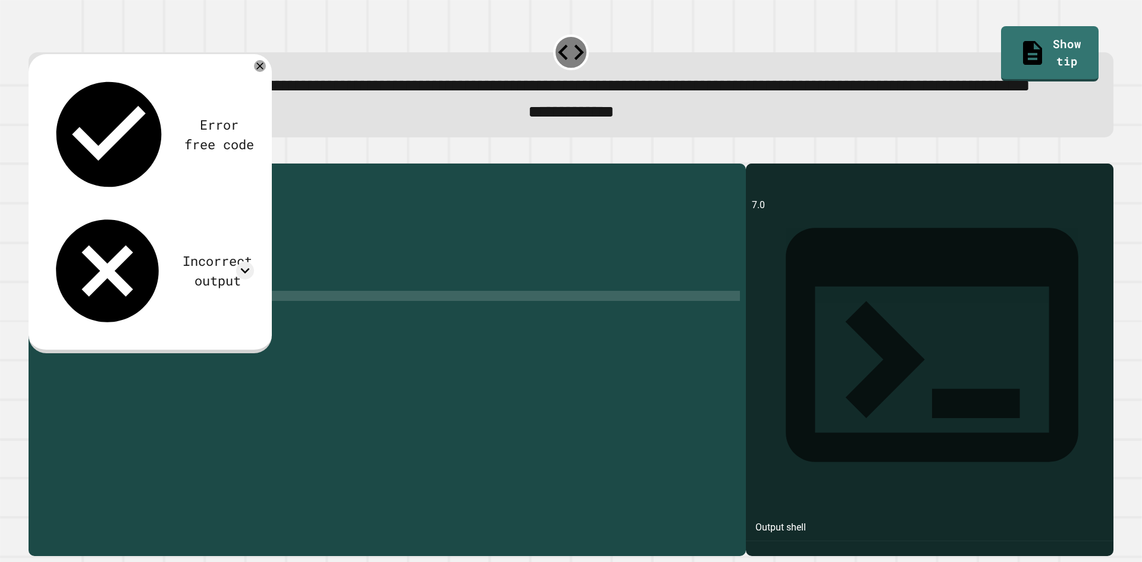
click at [34, 153] on icon "button" at bounding box center [34, 153] width 0 height 0
